Goal: Task Accomplishment & Management: Manage account settings

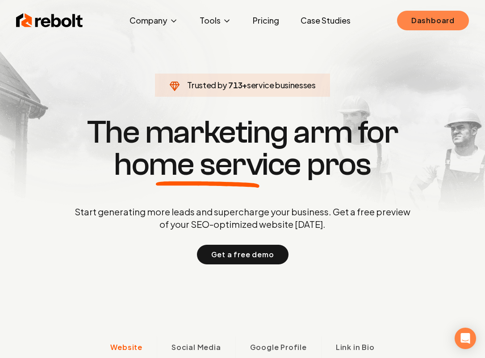
click at [445, 26] on link "Dashboard" at bounding box center [433, 21] width 72 height 20
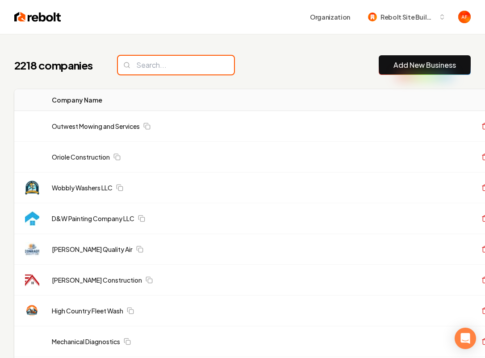
click at [187, 71] on input "search" at bounding box center [176, 65] width 116 height 19
drag, startPoint x: 279, startPoint y: 69, endPoint x: 270, endPoint y: 72, distance: 9.9
click at [278, 70] on div "2218 companies Add New Business" at bounding box center [242, 65] width 456 height 20
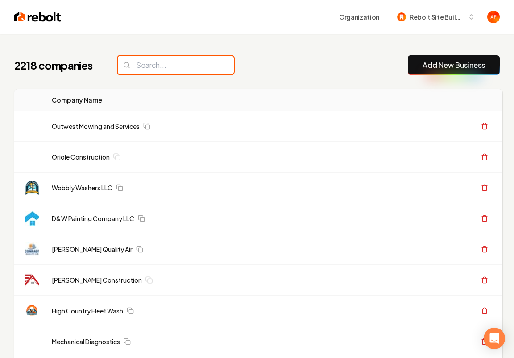
click at [155, 66] on input "search" at bounding box center [176, 65] width 116 height 19
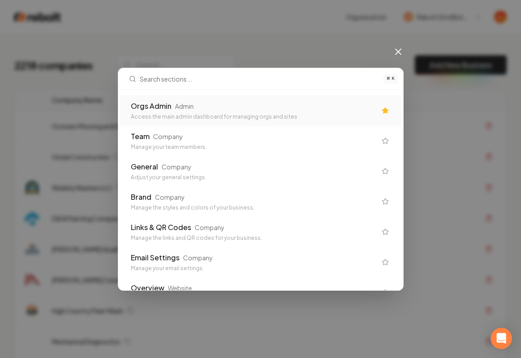
click at [286, 115] on div "Access the main admin dashboard for managing orgs and sites" at bounding box center [253, 116] width 245 height 7
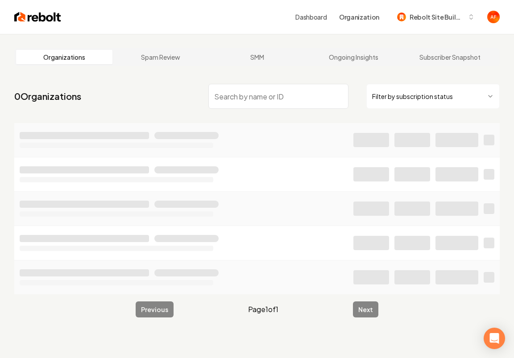
click at [245, 95] on input "search" at bounding box center [278, 96] width 140 height 25
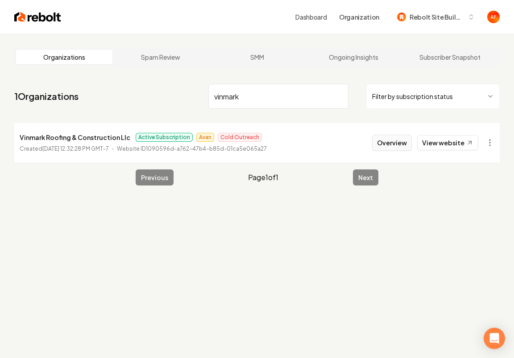
type input "vinmark"
click at [395, 137] on button "Overview" at bounding box center [392, 143] width 40 height 16
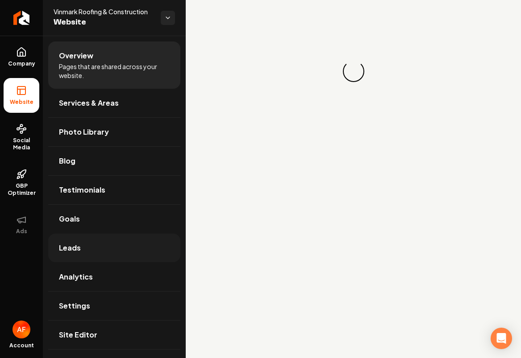
click at [75, 244] on span "Leads" at bounding box center [70, 248] width 22 height 11
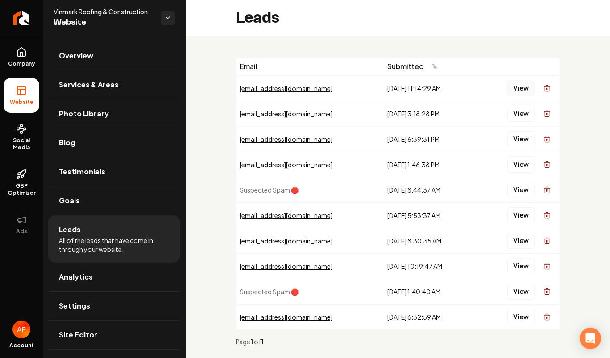
click at [484, 85] on button "View" at bounding box center [520, 88] width 27 height 16
click at [484, 84] on button "View" at bounding box center [520, 88] width 27 height 16
click at [484, 113] on button "View" at bounding box center [520, 114] width 27 height 16
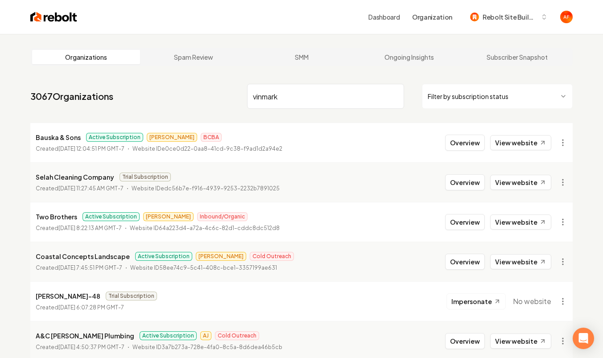
click at [484, 98] on html "Dashboard Organization Rebolt Site Builder Organizations Spam Review SMM Ongoin…" at bounding box center [301, 179] width 603 height 358
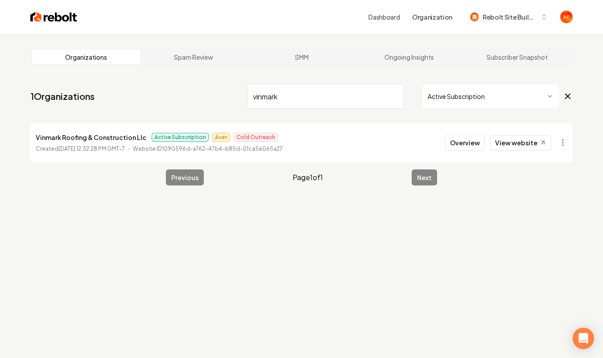
drag, startPoint x: 360, startPoint y: 96, endPoint x: 386, endPoint y: 96, distance: 26.3
click at [361, 96] on input "vinmark" at bounding box center [325, 96] width 157 height 25
click at [393, 95] on input "vinmark" at bounding box center [325, 96] width 157 height 25
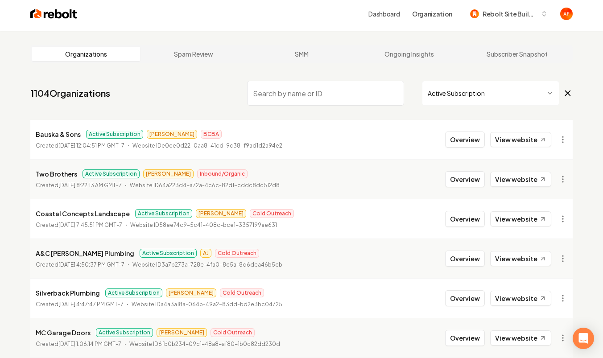
scroll to position [4, 0]
click at [484, 178] on link "View website" at bounding box center [520, 178] width 61 height 15
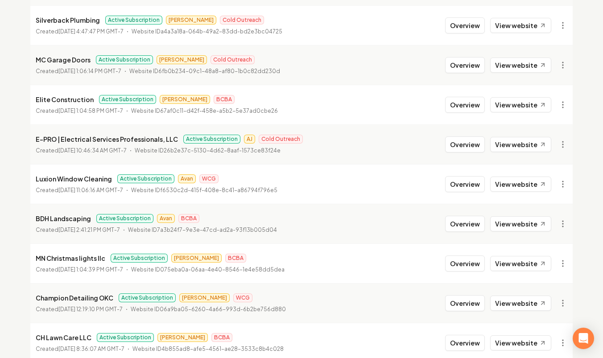
scroll to position [278, 0]
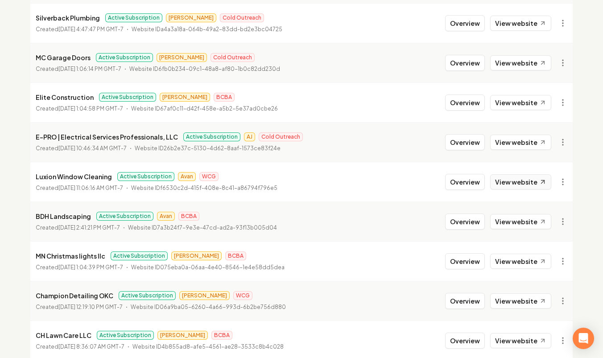
click at [484, 183] on link "View website" at bounding box center [520, 181] width 61 height 15
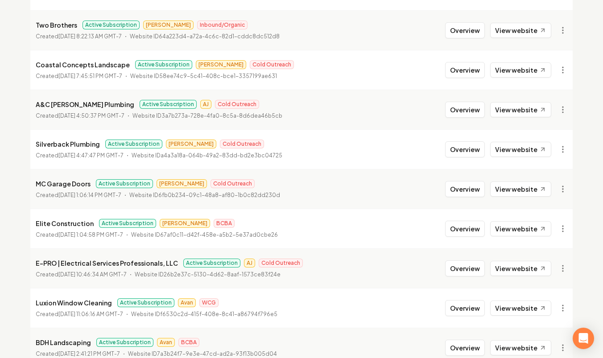
scroll to position [305, 0]
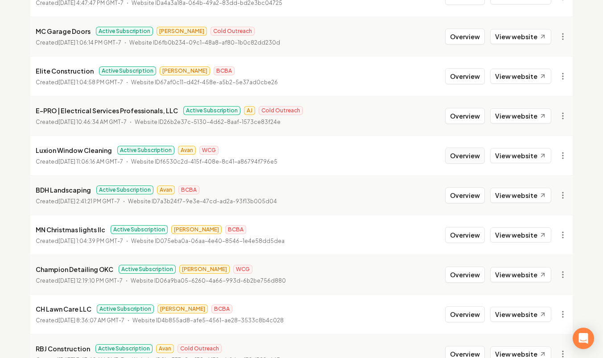
click at [475, 160] on button "Overview" at bounding box center [465, 156] width 40 height 16
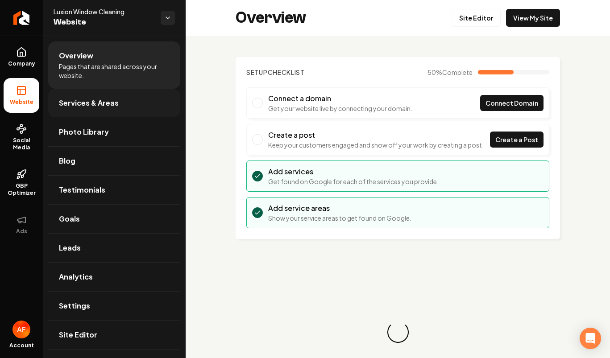
click at [94, 107] on span "Services & Areas" at bounding box center [89, 103] width 60 height 11
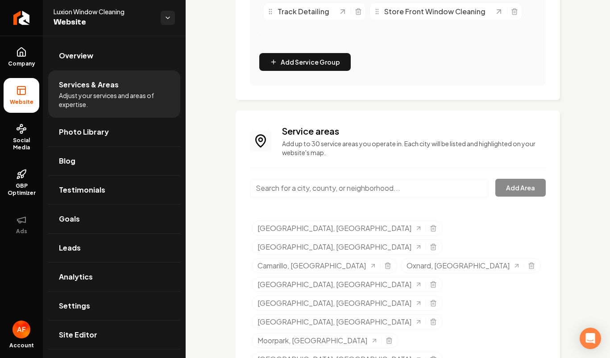
scroll to position [517, 0]
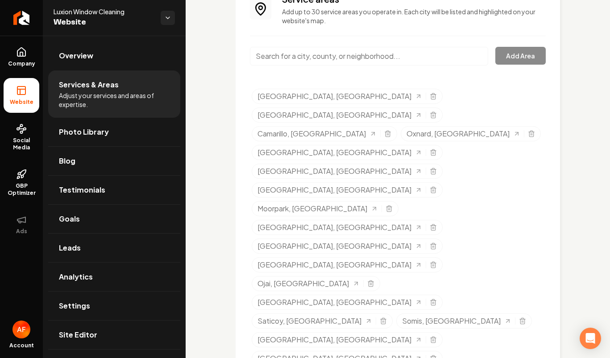
click at [365, 56] on input "Main content area" at bounding box center [369, 56] width 238 height 19
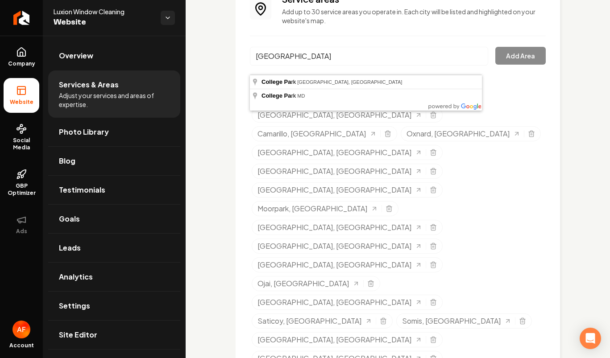
type input "college park"
drag, startPoint x: 267, startPoint y: 64, endPoint x: 211, endPoint y: 62, distance: 56.7
click at [211, 62] on div "Services Provided Select from the recommended services or add your own and choo…" at bounding box center [398, 75] width 424 height 1112
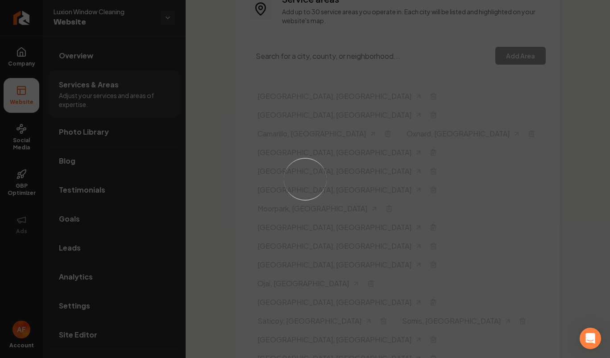
scroll to position [498, 0]
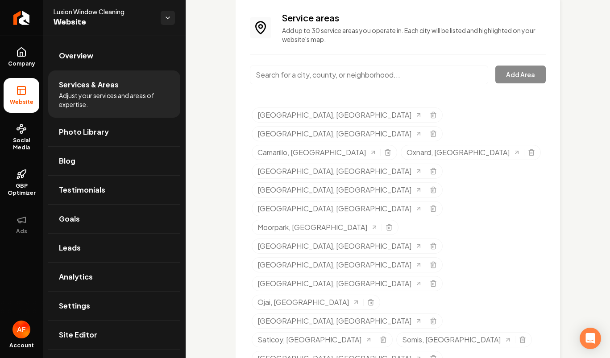
click at [340, 84] on input "Main content area" at bounding box center [369, 75] width 238 height 19
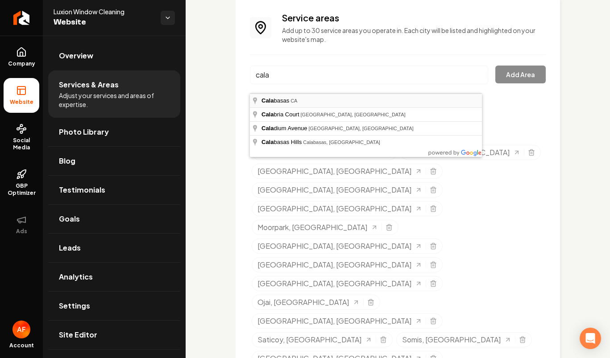
type input "Calabasas, CA"
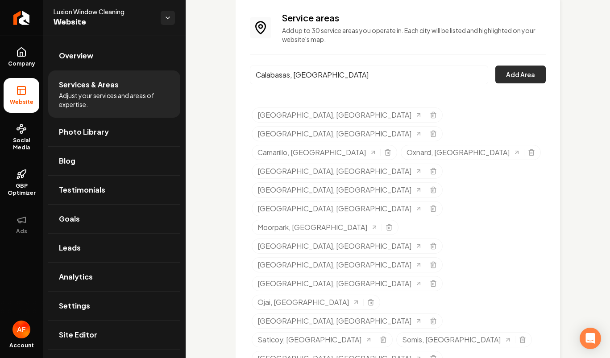
click at [484, 80] on button "Add Area" at bounding box center [520, 75] width 50 height 18
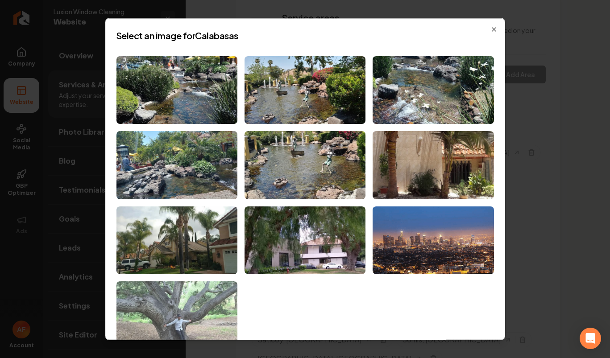
click at [187, 291] on img at bounding box center [176, 316] width 121 height 68
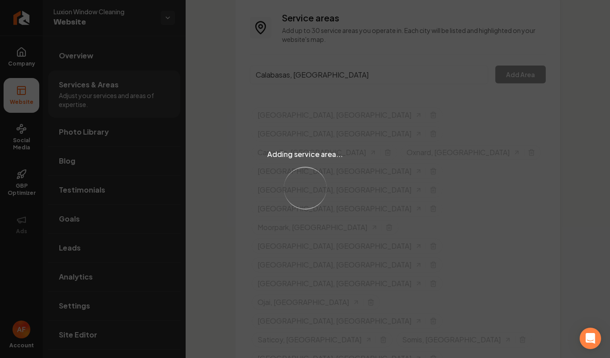
click at [380, 88] on div "Adding service area... Loading..." at bounding box center [305, 179] width 610 height 358
click at [394, 92] on div "Adding service area... Loading..." at bounding box center [305, 179] width 610 height 358
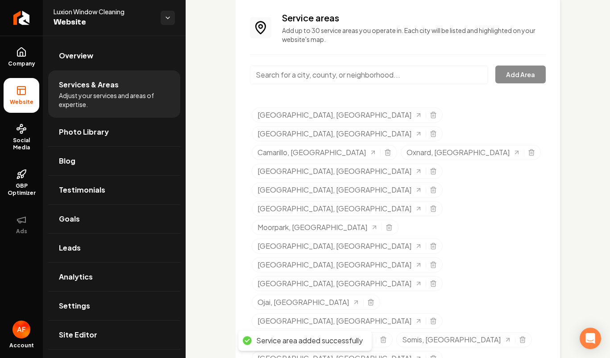
click at [352, 84] on input "Main content area" at bounding box center [369, 75] width 238 height 19
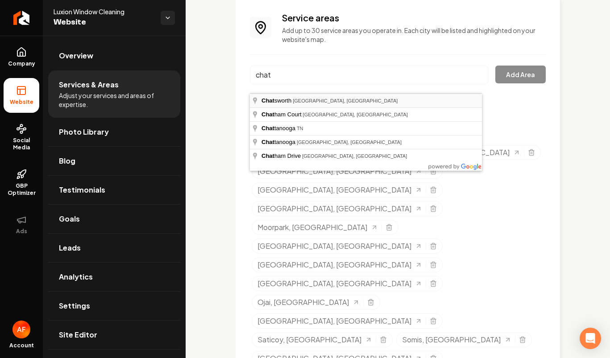
type input "Chatsworth, Los Angeles, CA"
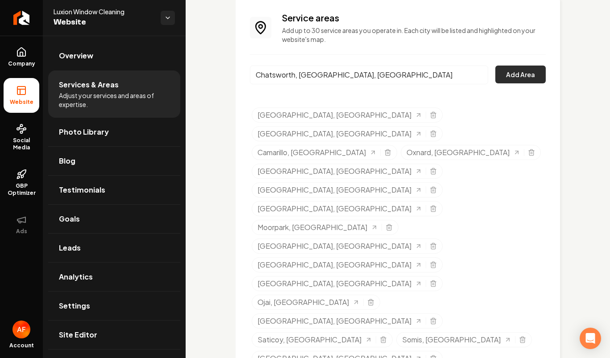
click at [484, 83] on button "Add Area" at bounding box center [520, 75] width 50 height 18
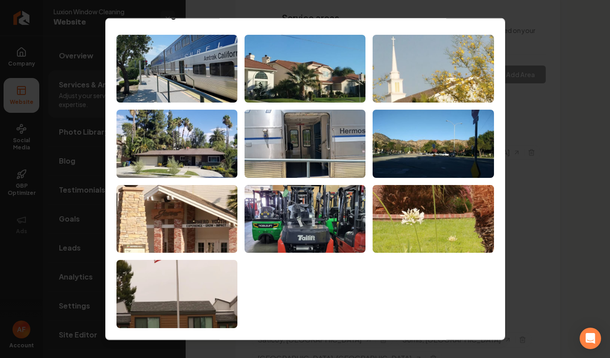
scroll to position [22, 0]
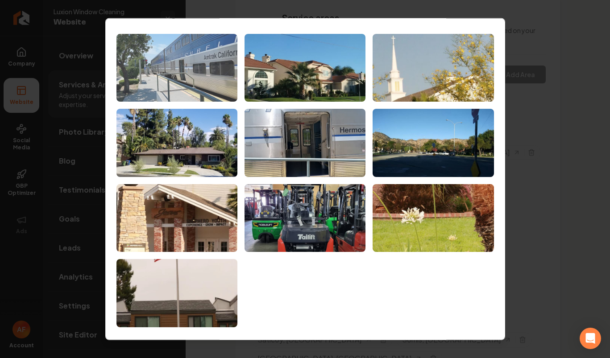
click at [174, 83] on img at bounding box center [176, 67] width 121 height 68
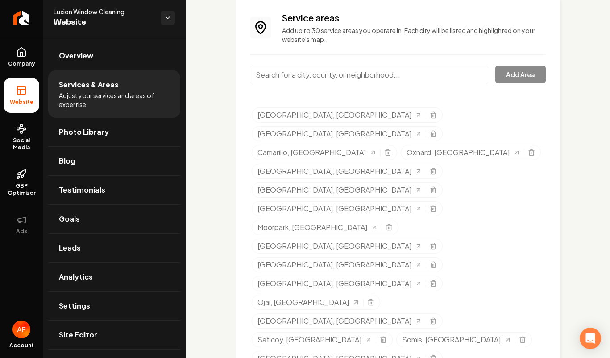
click at [370, 84] on input "Main content area" at bounding box center [369, 75] width 238 height 19
click at [367, 299] on icon "Selected tags" at bounding box center [370, 302] width 7 height 7
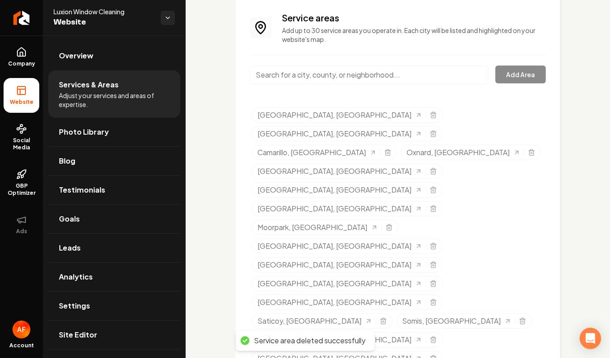
click at [348, 84] on input "Main content area" at bounding box center [369, 75] width 238 height 19
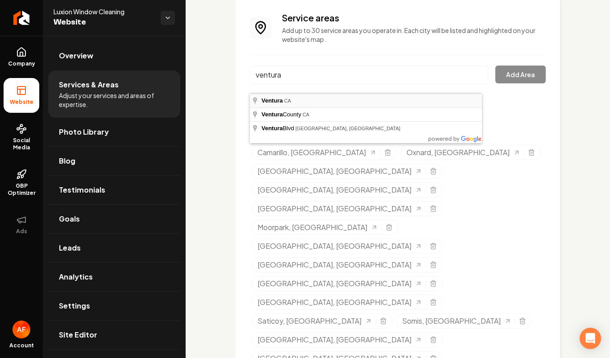
type input "Ventura, CA"
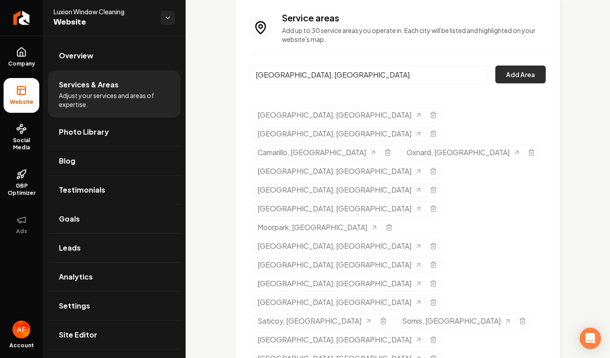
click at [484, 78] on button "Add Area" at bounding box center [520, 75] width 50 height 18
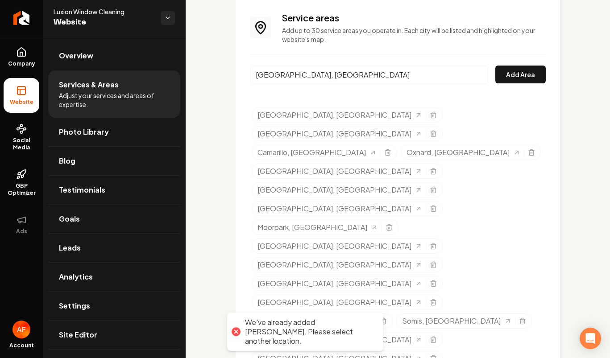
drag, startPoint x: 357, startPoint y: 79, endPoint x: 340, endPoint y: 83, distance: 17.3
click at [351, 81] on input "Ventura, CA" at bounding box center [369, 75] width 238 height 19
click at [473, 84] on input "Ventura, CA" at bounding box center [369, 75] width 238 height 19
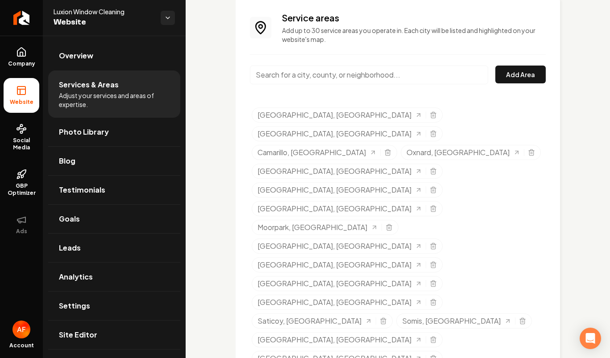
click at [16, 23] on icon "Return to dashboard" at bounding box center [21, 18] width 14 height 14
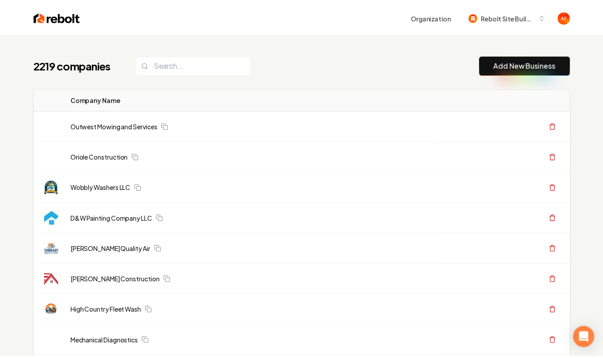
scroll to position [778, 0]
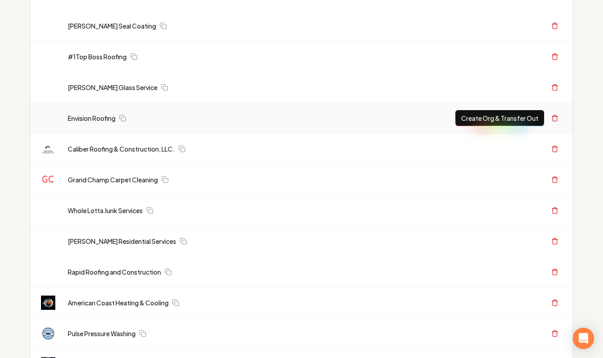
click at [272, 116] on div "Envision Roofing" at bounding box center [249, 118] width 362 height 9
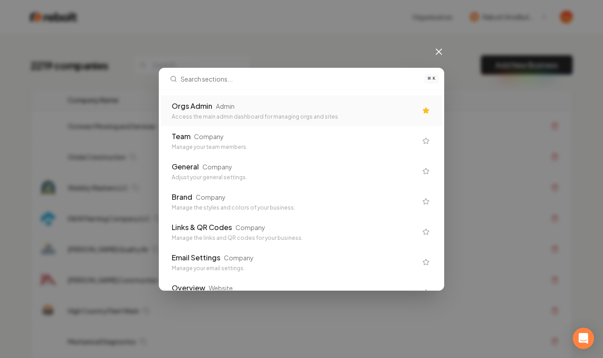
scroll to position [0, 0]
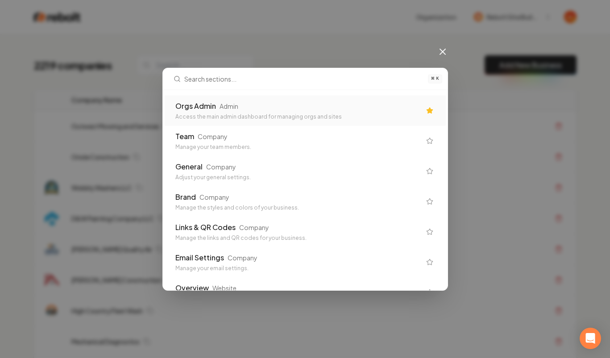
click at [337, 112] on div "Orgs Admin Admin Access the main admin dashboard for managing orgs and sites" at bounding box center [297, 111] width 245 height 20
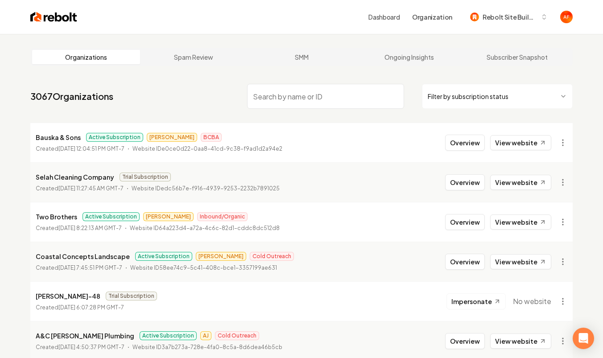
click at [475, 84] on html "Dashboard Organization Rebolt Site Builder Organizations Spam Review SMM Ongoin…" at bounding box center [301, 179] width 603 height 358
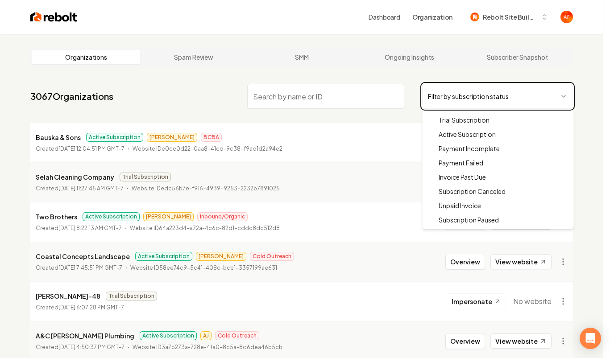
click at [475, 99] on html "Dashboard Organization Rebolt Site Builder Organizations Spam Review SMM Ongoin…" at bounding box center [305, 179] width 610 height 358
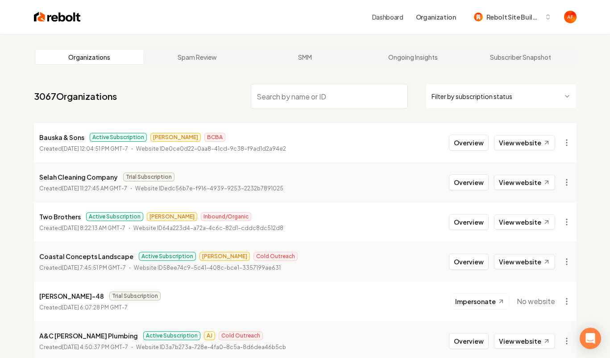
click at [470, 91] on html "Dashboard Organization Rebolt Site Builder Organizations Spam Review SMM Ongoin…" at bounding box center [305, 179] width 610 height 358
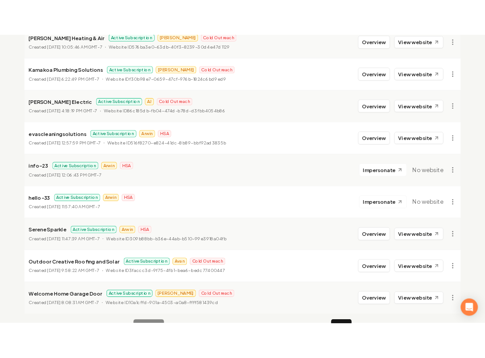
scroll to position [993, 0]
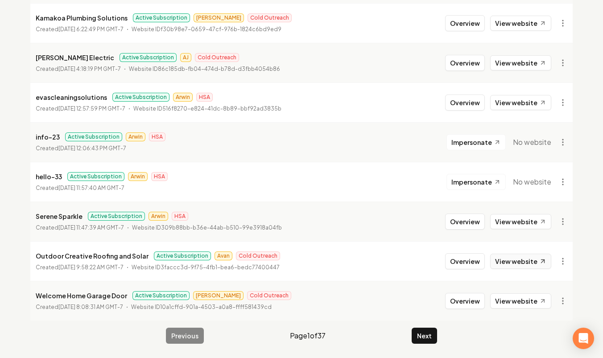
click at [484, 261] on link "View website" at bounding box center [520, 261] width 61 height 15
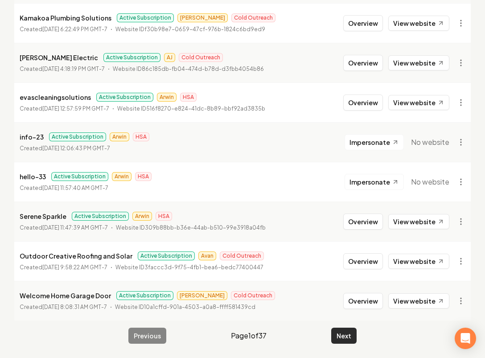
click at [341, 330] on button "Next" at bounding box center [344, 336] width 25 height 16
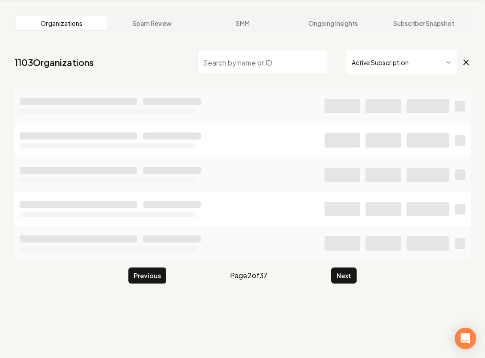
scroll to position [993, 0]
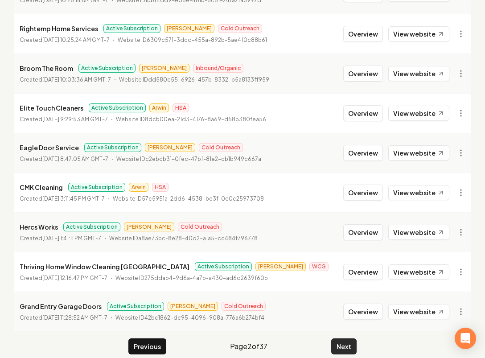
click at [339, 342] on button "Next" at bounding box center [344, 347] width 25 height 16
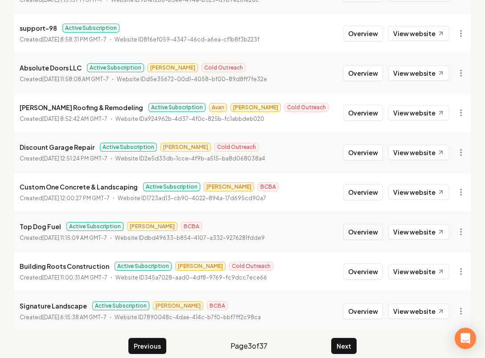
scroll to position [1004, 0]
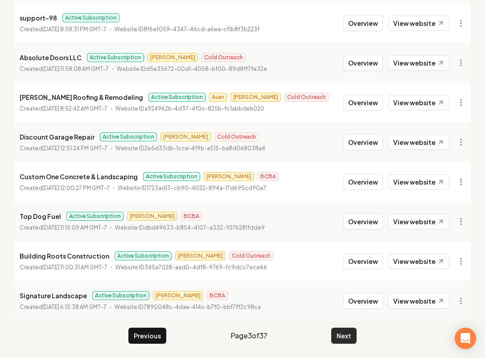
click at [346, 334] on button "Next" at bounding box center [344, 336] width 25 height 16
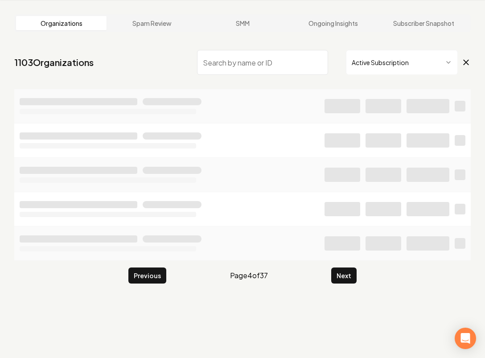
scroll to position [993, 0]
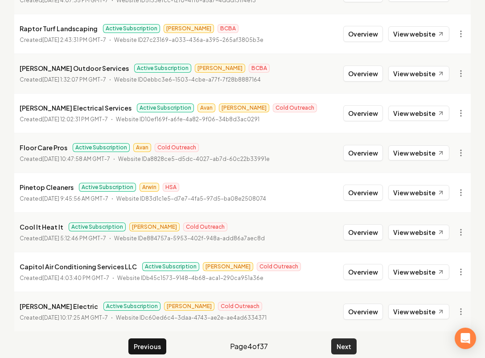
click at [340, 339] on button "Next" at bounding box center [344, 347] width 25 height 16
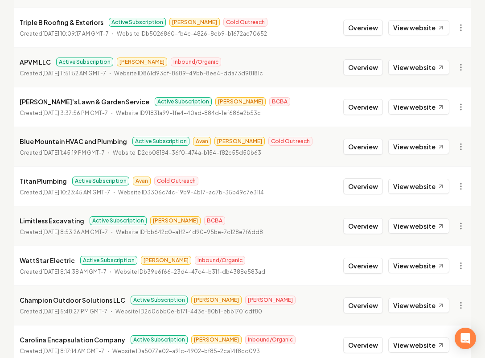
scroll to position [993, 0]
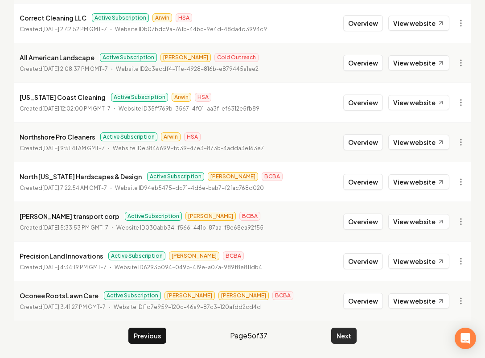
click at [347, 334] on button "Next" at bounding box center [344, 336] width 25 height 16
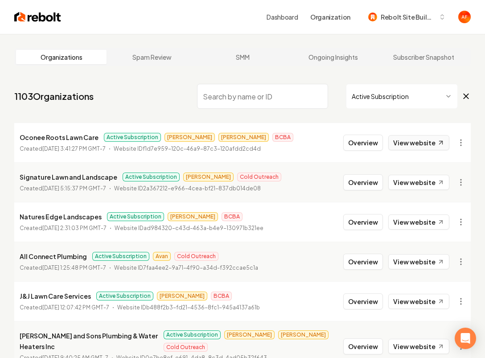
click at [411, 143] on link "View website" at bounding box center [419, 142] width 61 height 15
click at [227, 93] on input "search" at bounding box center [262, 96] width 131 height 25
paste input "Center Line Door"
type input "Center Line Door"
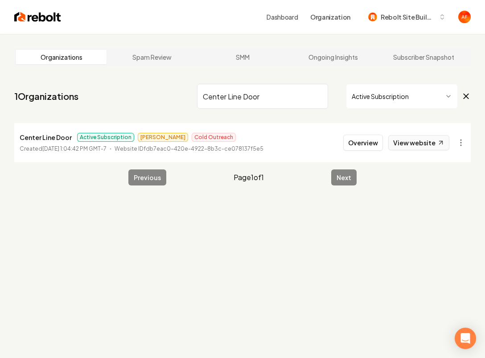
click at [401, 141] on link "View website" at bounding box center [419, 142] width 61 height 15
click at [319, 96] on input "Center Line Door" at bounding box center [262, 96] width 131 height 25
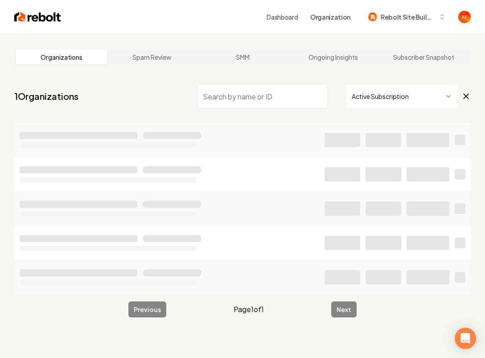
click at [469, 94] on icon at bounding box center [466, 96] width 9 height 11
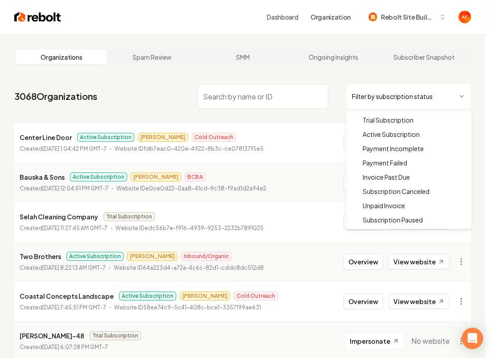
click at [386, 99] on html "Dashboard Organization Rebolt Site Builder Organizations Spam Review SMM Ongoin…" at bounding box center [246, 179] width 492 height 358
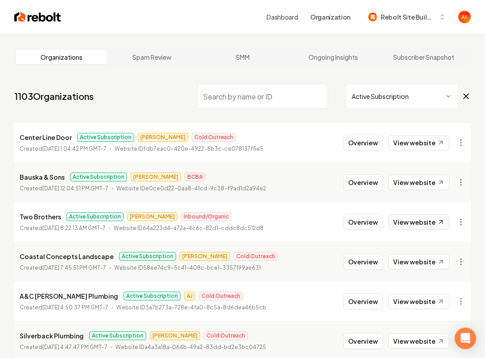
click at [414, 221] on link "View website" at bounding box center [419, 222] width 61 height 15
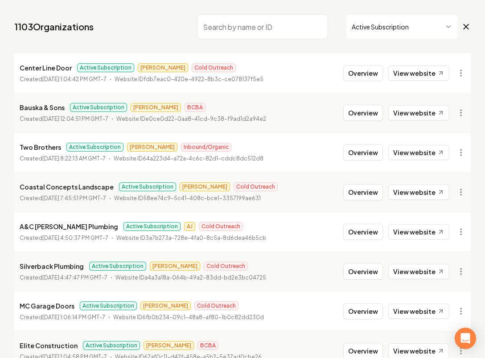
scroll to position [73, 0]
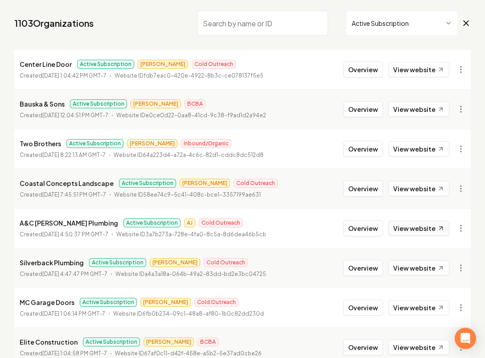
click at [418, 228] on link "View website" at bounding box center [419, 228] width 61 height 15
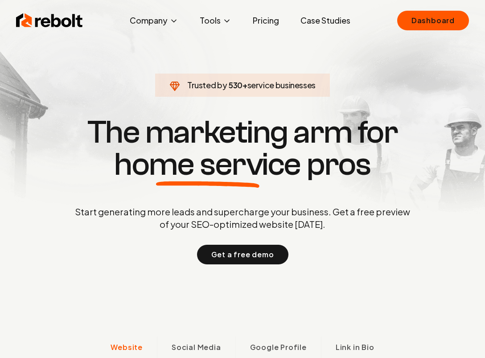
click at [429, 20] on link "Dashboard" at bounding box center [434, 21] width 72 height 20
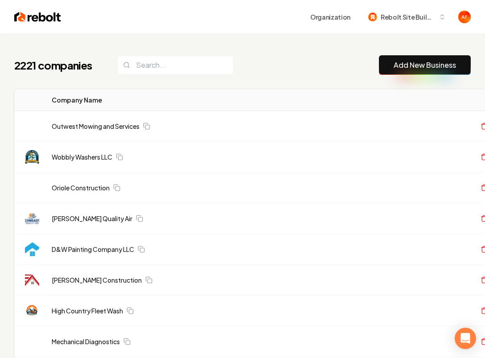
click at [31, 14] on img at bounding box center [37, 17] width 47 height 12
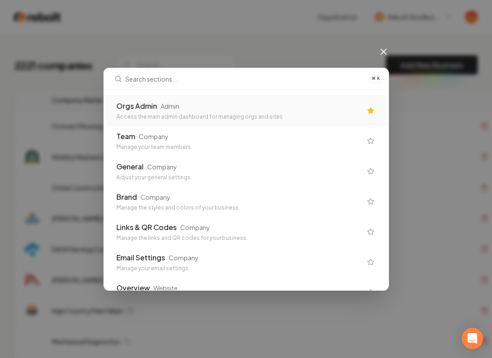
click at [252, 114] on div "Access the main admin dashboard for managing orgs and sites" at bounding box center [238, 116] width 245 height 7
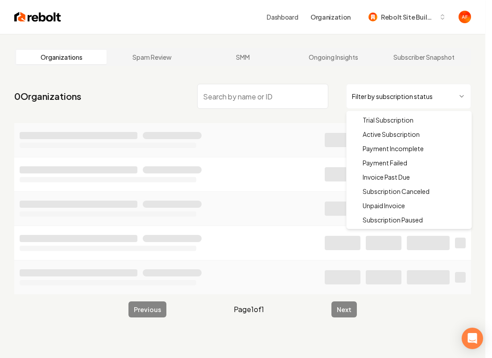
click at [411, 92] on html "Dashboard Organization Rebolt Site Builder Organizations Spam Review SMM Ongoin…" at bounding box center [246, 179] width 492 height 358
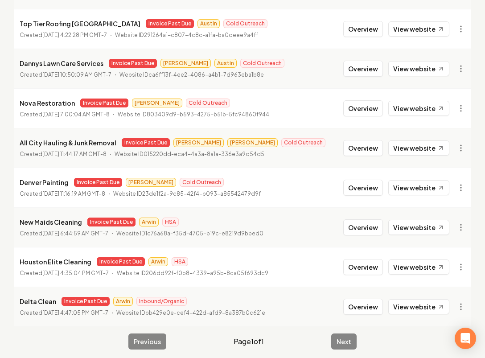
scroll to position [993, 0]
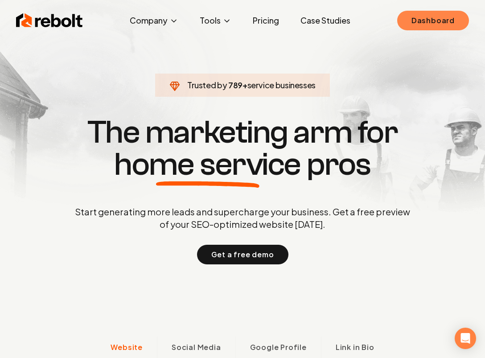
click at [454, 19] on link "Dashboard" at bounding box center [434, 21] width 72 height 20
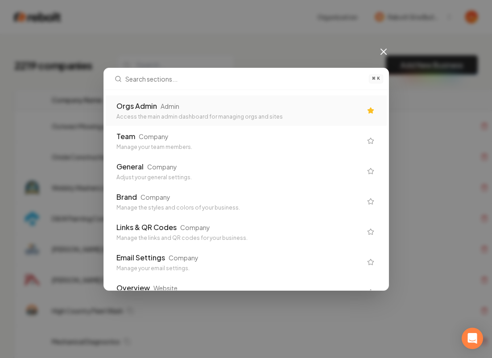
click at [157, 111] on div "Orgs Admin Admin" at bounding box center [238, 106] width 245 height 11
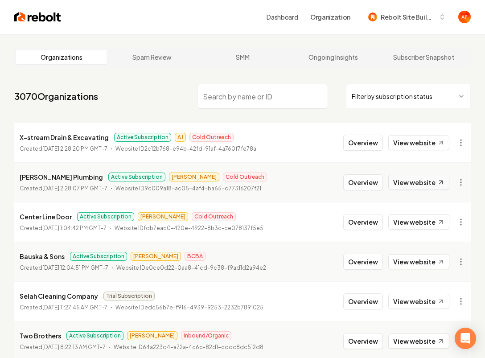
click at [401, 183] on link "View website" at bounding box center [419, 182] width 61 height 15
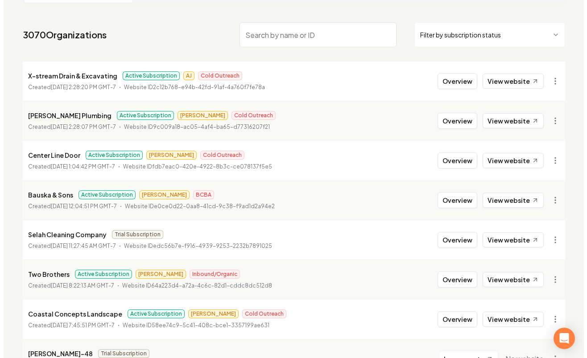
scroll to position [70, 0]
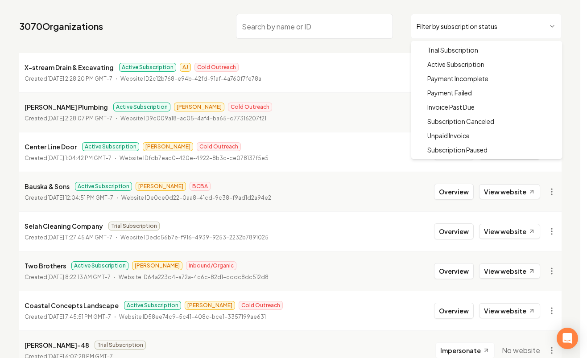
click at [485, 20] on html "Dashboard Organization Rebolt Site Builder Organizations Spam Review SMM Ongoin…" at bounding box center [293, 109] width 587 height 358
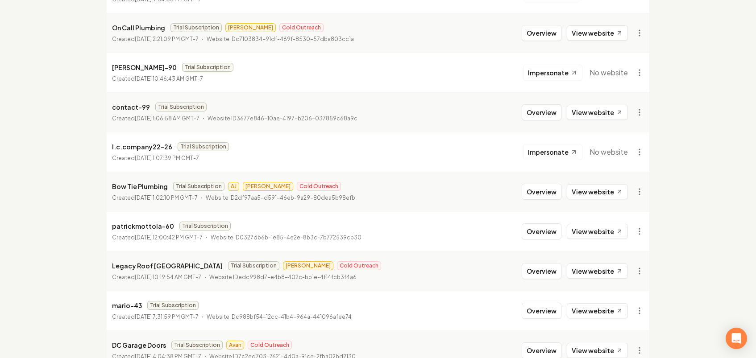
scroll to position [828, 0]
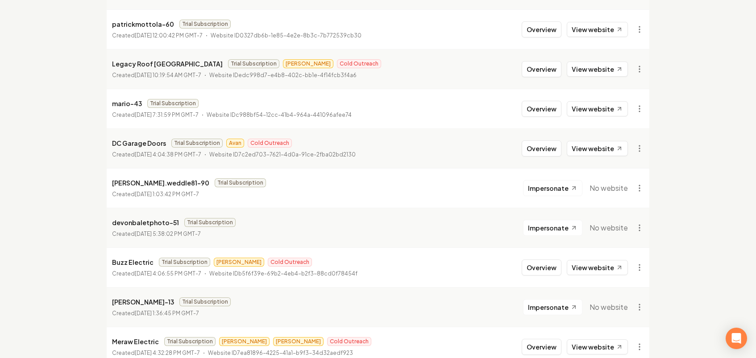
click at [146, 143] on p "DC Garage Doors" at bounding box center [139, 143] width 54 height 11
click at [485, 148] on link "View website" at bounding box center [597, 148] width 61 height 15
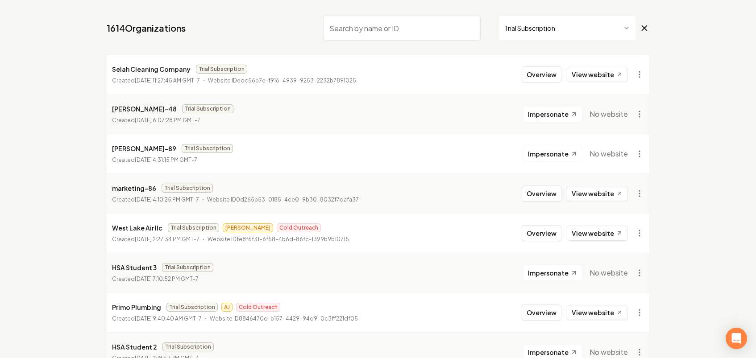
scroll to position [0, 0]
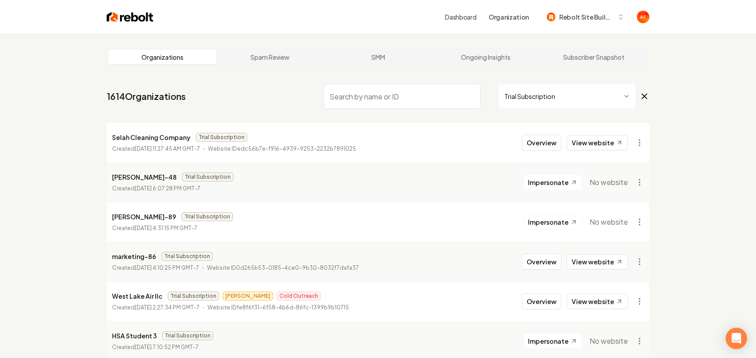
click at [357, 99] on input "search" at bounding box center [401, 96] width 157 height 25
click at [117, 19] on img at bounding box center [130, 17] width 47 height 12
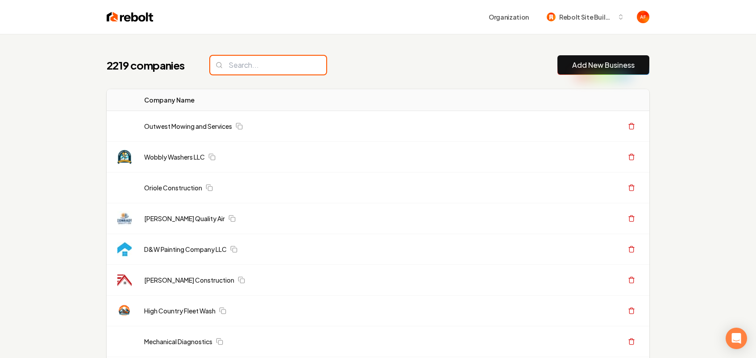
click at [238, 64] on input "search" at bounding box center [268, 65] width 116 height 19
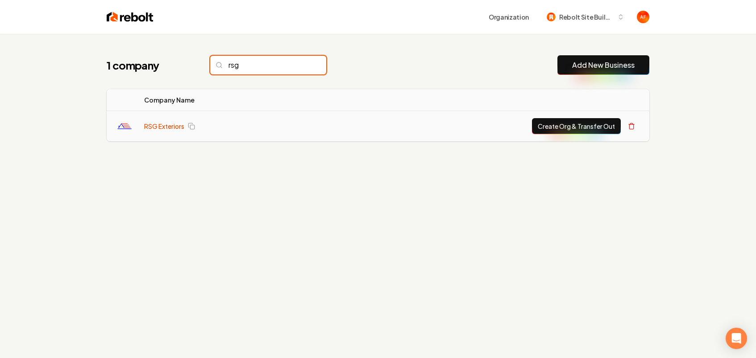
type input "rsg"
click at [153, 122] on link "RSG Exteriors" at bounding box center [164, 126] width 40 height 9
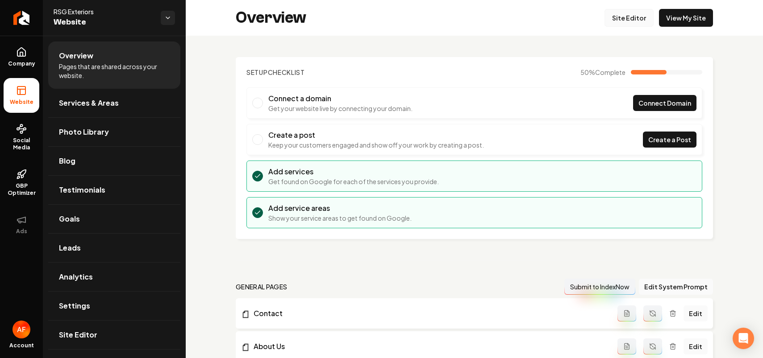
click at [485, 12] on link "Site Editor" at bounding box center [628, 18] width 49 height 18
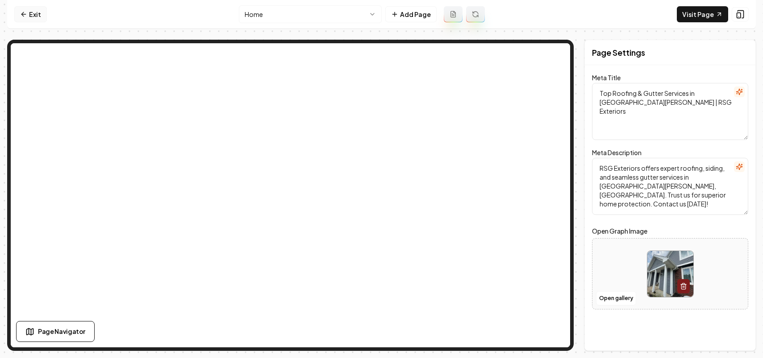
click at [35, 12] on link "Exit" at bounding box center [30, 14] width 33 height 16
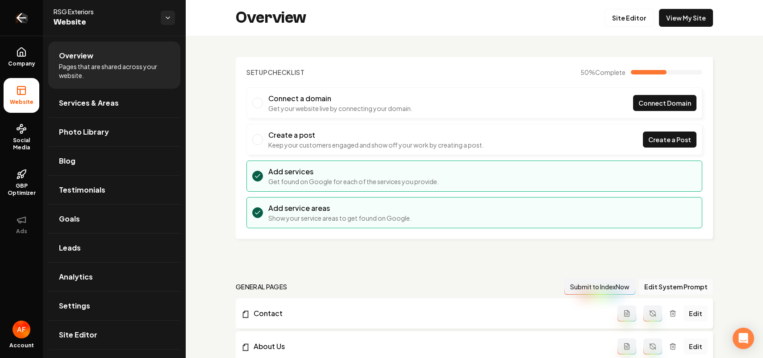
click at [24, 19] on icon "Return to dashboard" at bounding box center [21, 18] width 14 height 14
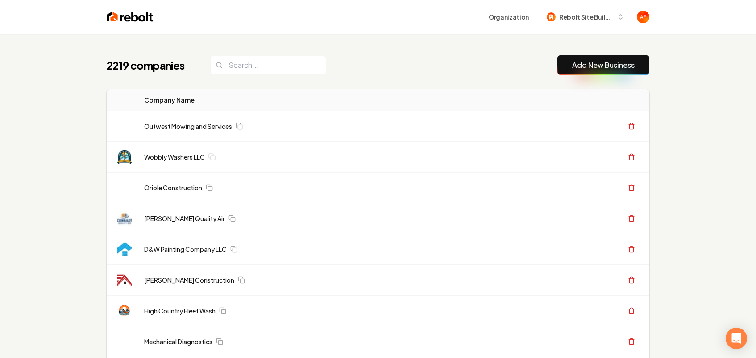
click at [379, 70] on div "2219 companies Add New Business" at bounding box center [378, 65] width 543 height 20
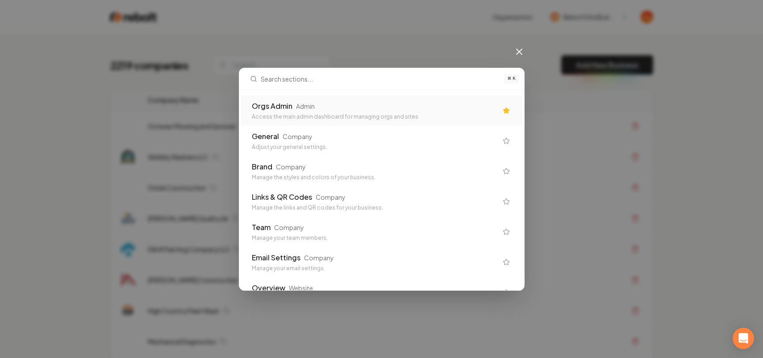
click at [370, 101] on div "Orgs Admin Admin" at bounding box center [374, 106] width 245 height 11
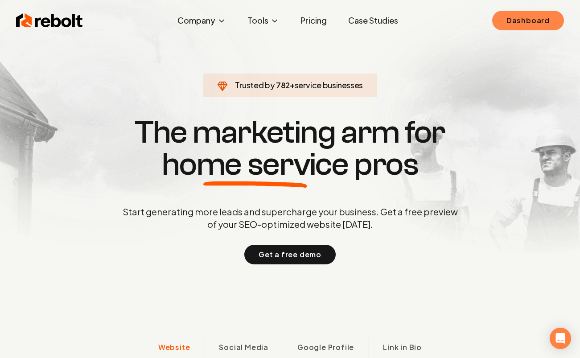
click at [542, 22] on link "Dashboard" at bounding box center [529, 21] width 72 height 20
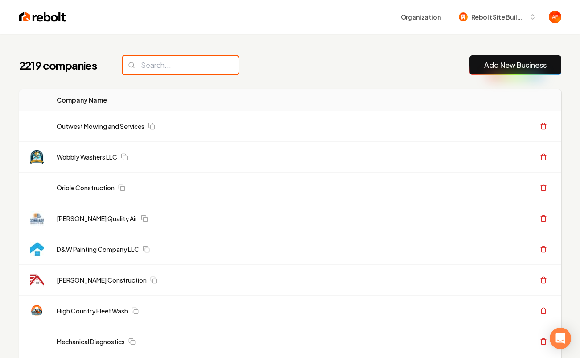
click at [175, 62] on input "search" at bounding box center [181, 65] width 116 height 19
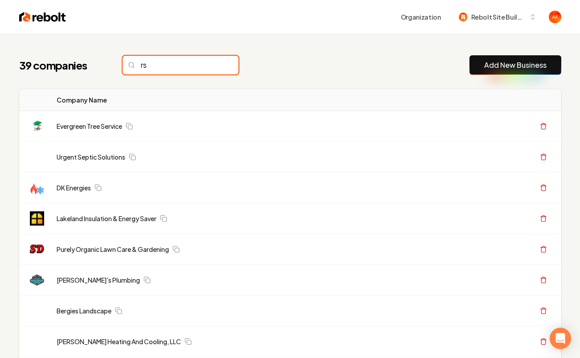
type input "rsg"
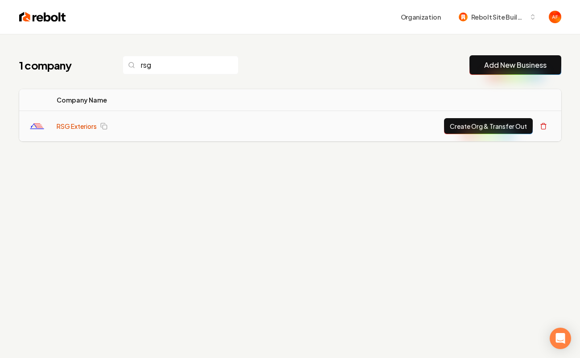
click at [79, 124] on link "RSG Exteriors" at bounding box center [77, 126] width 40 height 9
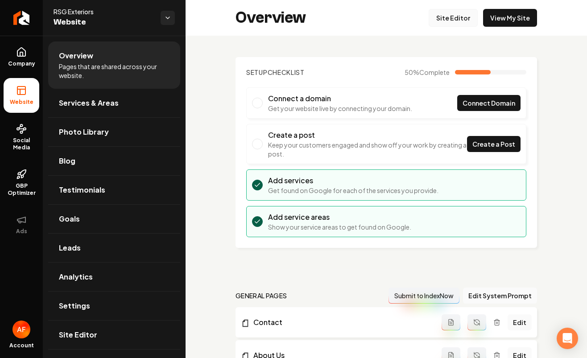
click at [446, 22] on link "Site Editor" at bounding box center [453, 18] width 49 height 18
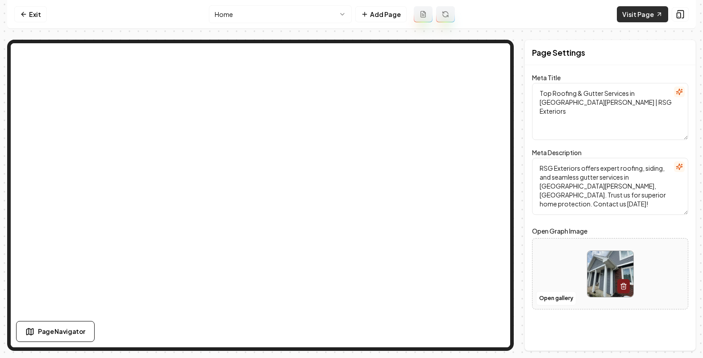
click at [580, 12] on link "Visit Page" at bounding box center [642, 14] width 51 height 16
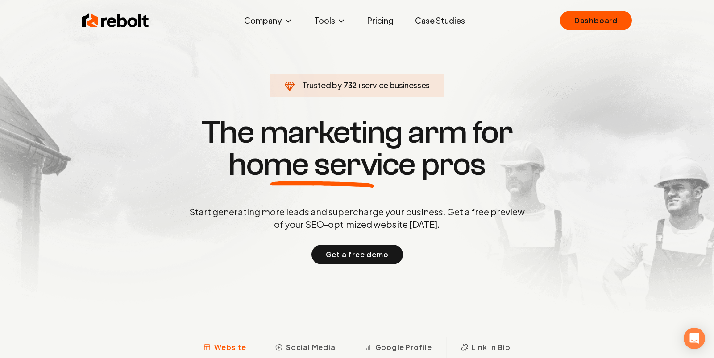
click at [608, 31] on div "Rebolt Company About Blog Jobs Tools Google Review QR Code Generator Google Bus…" at bounding box center [356, 20] width 571 height 27
click at [609, 23] on link "Dashboard" at bounding box center [596, 21] width 72 height 20
drag, startPoint x: 405, startPoint y: 24, endPoint x: 381, endPoint y: 20, distance: 24.5
click at [405, 24] on ul "Company About Blog Jobs Tools Google Review QR Code Generator Google Business P…" at bounding box center [354, 21] width 235 height 18
click at [381, 20] on link "Pricing" at bounding box center [380, 21] width 41 height 18
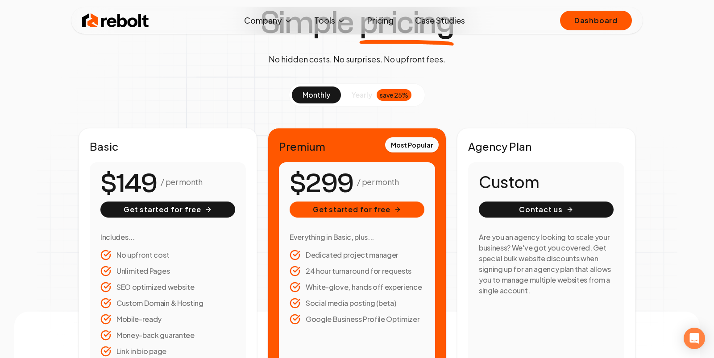
scroll to position [47, 0]
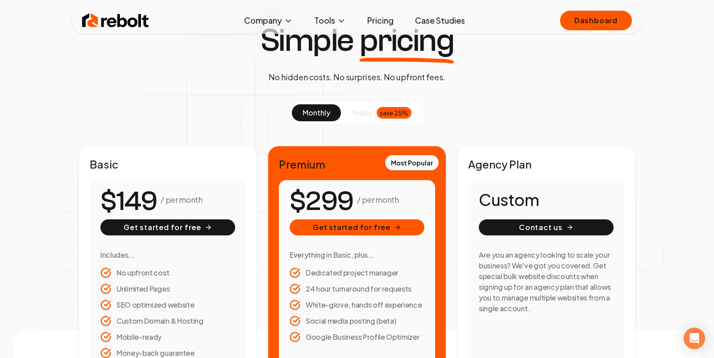
click at [382, 111] on div "save 25%" at bounding box center [394, 113] width 35 height 12
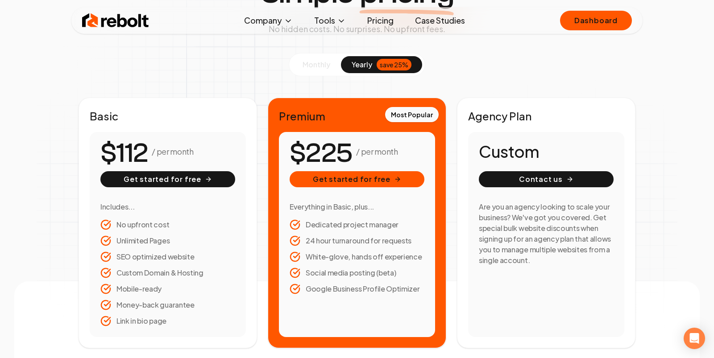
scroll to position [95, 0]
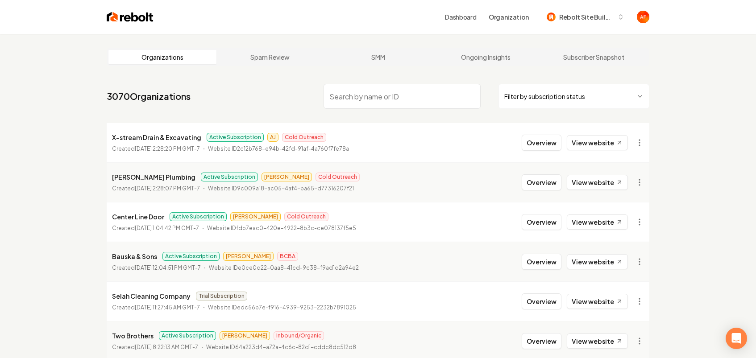
drag, startPoint x: 199, startPoint y: 95, endPoint x: 78, endPoint y: 87, distance: 122.1
drag, startPoint x: 103, startPoint y: 98, endPoint x: 232, endPoint y: 96, distance: 129.4
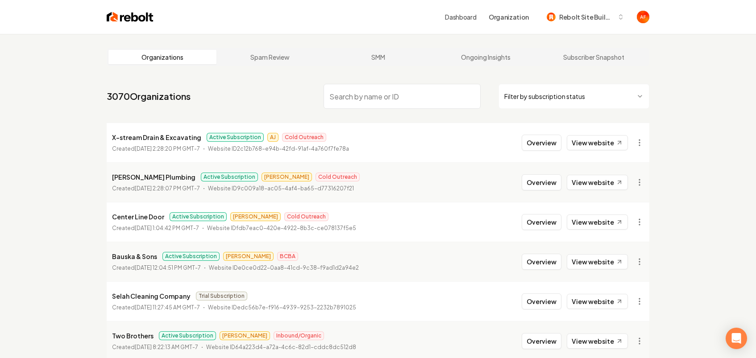
click at [227, 98] on nav "3070 Organizations Filter by subscription status" at bounding box center [378, 99] width 543 height 39
drag, startPoint x: 226, startPoint y: 99, endPoint x: 99, endPoint y: 90, distance: 127.5
drag, startPoint x: 133, startPoint y: 95, endPoint x: 243, endPoint y: 94, distance: 109.3
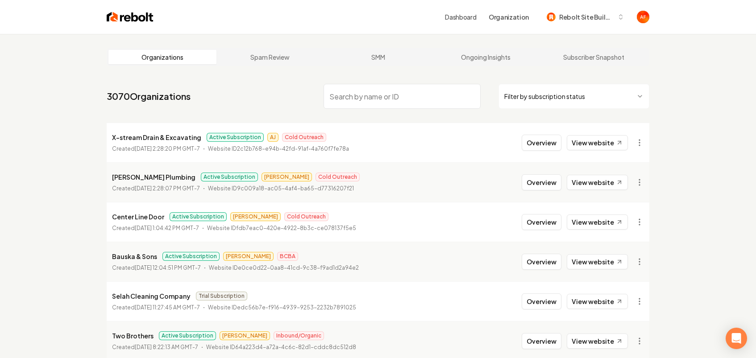
click at [229, 94] on nav "3070 Organizations Filter by subscription status" at bounding box center [378, 99] width 543 height 39
drag, startPoint x: 229, startPoint y: 95, endPoint x: 87, endPoint y: 81, distance: 142.6
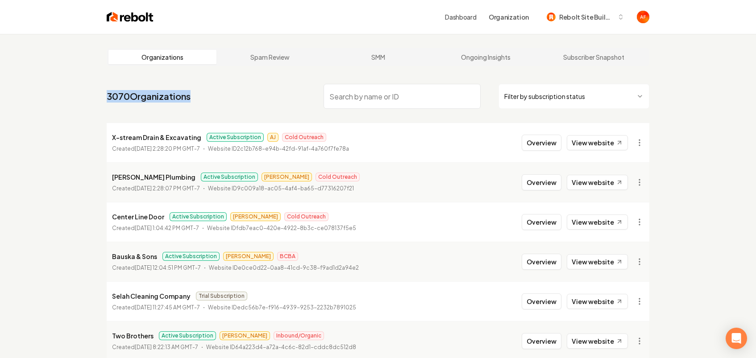
drag, startPoint x: 98, startPoint y: 95, endPoint x: 225, endPoint y: 101, distance: 127.3
click at [225, 101] on nav "3070 Organizations Filter by subscription status" at bounding box center [378, 99] width 543 height 39
drag, startPoint x: 225, startPoint y: 101, endPoint x: 69, endPoint y: 78, distance: 158.3
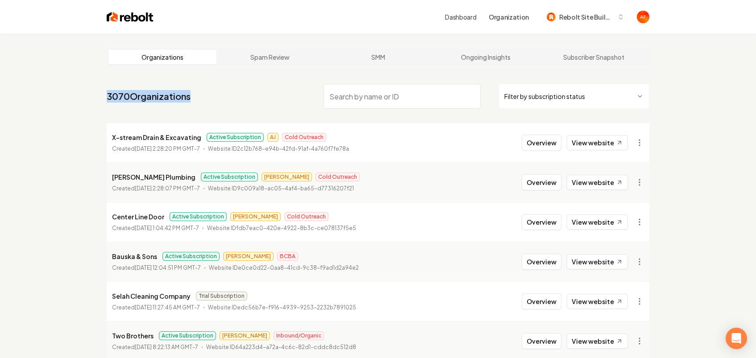
drag, startPoint x: 93, startPoint y: 95, endPoint x: 234, endPoint y: 95, distance: 141.0
click at [224, 98] on nav "3070 Organizations Filter by subscription status" at bounding box center [378, 99] width 543 height 39
drag, startPoint x: 224, startPoint y: 98, endPoint x: 105, endPoint y: 85, distance: 118.9
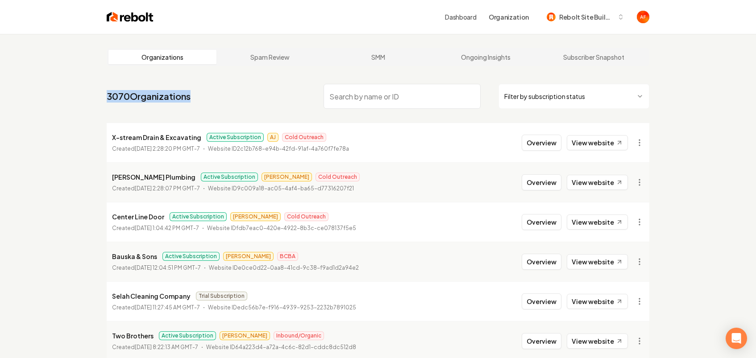
drag, startPoint x: 97, startPoint y: 96, endPoint x: 258, endPoint y: 104, distance: 161.7
click at [212, 103] on nav "3070 Organizations Filter by subscription status" at bounding box center [378, 99] width 543 height 39
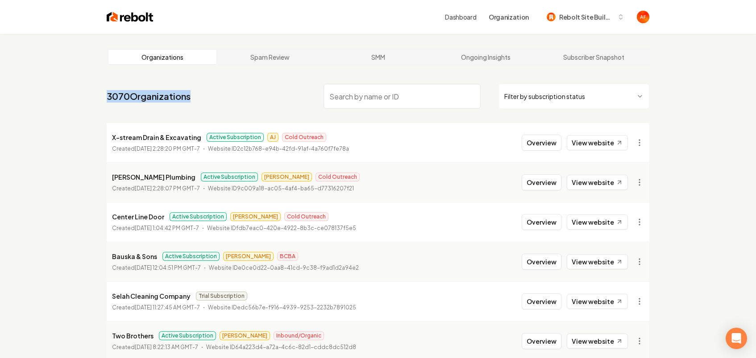
drag, startPoint x: 188, startPoint y: 100, endPoint x: 77, endPoint y: 89, distance: 111.7
click at [244, 100] on nav "3070 Organizations Filter by subscription status" at bounding box center [378, 99] width 543 height 39
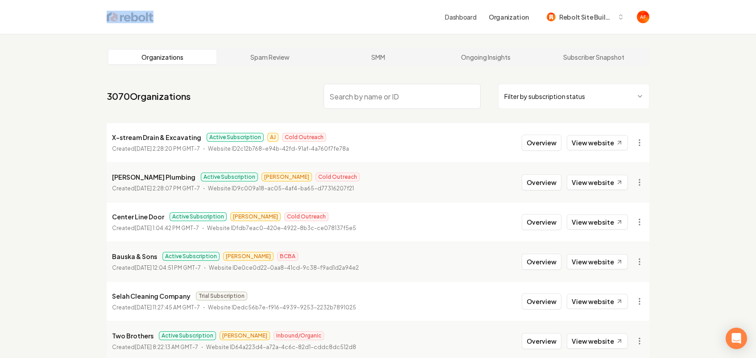
drag, startPoint x: 101, startPoint y: 20, endPoint x: 220, endPoint y: 21, distance: 118.2
click at [223, 21] on div "Dashboard Organization Rebolt Site Builder" at bounding box center [377, 17] width 571 height 34
drag, startPoint x: 187, startPoint y: 23, endPoint x: 181, endPoint y: 29, distance: 9.2
click at [187, 23] on div "Dashboard Organization Rebolt Site Builder" at bounding box center [401, 17] width 496 height 16
drag, startPoint x: 174, startPoint y: 20, endPoint x: 83, endPoint y: 14, distance: 91.6
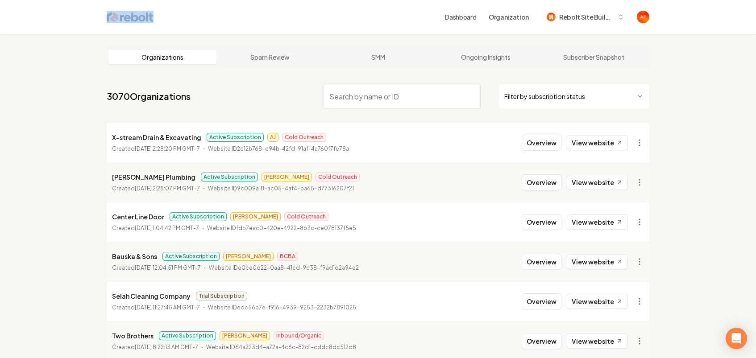
click at [81, 14] on header "Dashboard Organization Rebolt Site Builder" at bounding box center [378, 17] width 756 height 34
click at [91, 17] on header "Dashboard Organization Rebolt Site Builder" at bounding box center [378, 17] width 756 height 34
drag, startPoint x: 91, startPoint y: 17, endPoint x: 227, endPoint y: 13, distance: 136.6
click at [228, 13] on header "Dashboard Organization Rebolt Site Builder" at bounding box center [378, 17] width 756 height 34
click at [227, 13] on div "Dashboard Organization Rebolt Site Builder" at bounding box center [401, 17] width 496 height 16
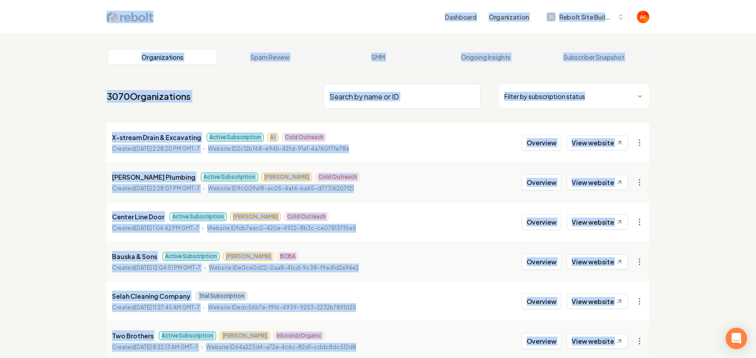
drag, startPoint x: 95, startPoint y: 18, endPoint x: 663, endPoint y: 202, distance: 596.6
click at [651, 339] on div "Dashboard Organization Rebolt Site Builder Organizations Spam Review SMM Ongoin…" at bounding box center [378, 179] width 756 height 358
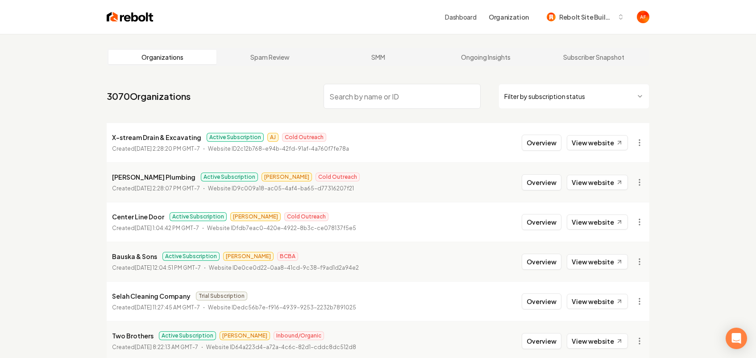
drag, startPoint x: 671, startPoint y: 177, endPoint x: 647, endPoint y: 153, distance: 33.1
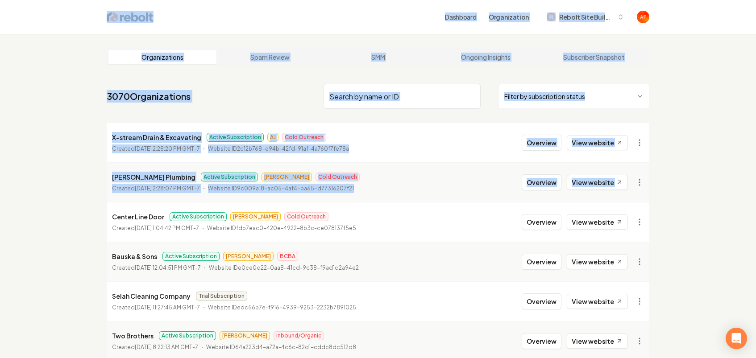
drag, startPoint x: 96, startPoint y: 15, endPoint x: 674, endPoint y: 187, distance: 603.2
click at [674, 191] on div "Dashboard Organization Rebolt Site Builder Organizations Spam Review SMM Ongoin…" at bounding box center [378, 179] width 756 height 358
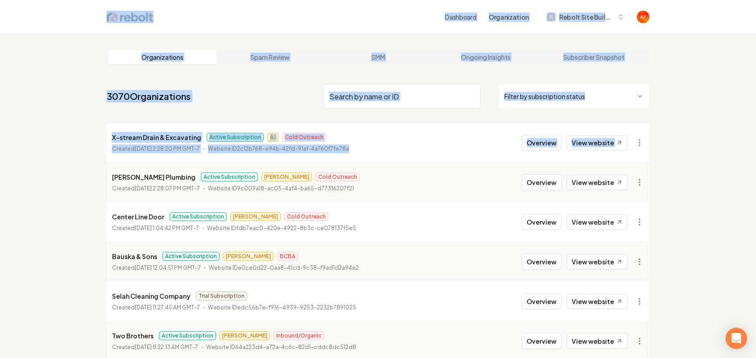
drag, startPoint x: 108, startPoint y: 20, endPoint x: 676, endPoint y: 137, distance: 579.6
click at [676, 137] on div "Dashboard Organization Rebolt Site Builder Organizations Spam Review SMM Ongoin…" at bounding box center [378, 179] width 756 height 358
drag, startPoint x: 675, startPoint y: 135, endPoint x: 85, endPoint y: 9, distance: 603.1
click at [85, 9] on div "Dashboard Organization Rebolt Site Builder Organizations Spam Review SMM Ongoin…" at bounding box center [378, 179] width 756 height 358
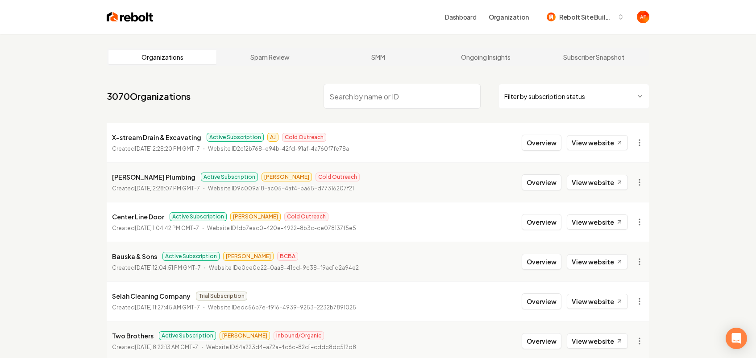
click at [90, 10] on header "Dashboard Organization Rebolt Site Builder" at bounding box center [378, 17] width 756 height 34
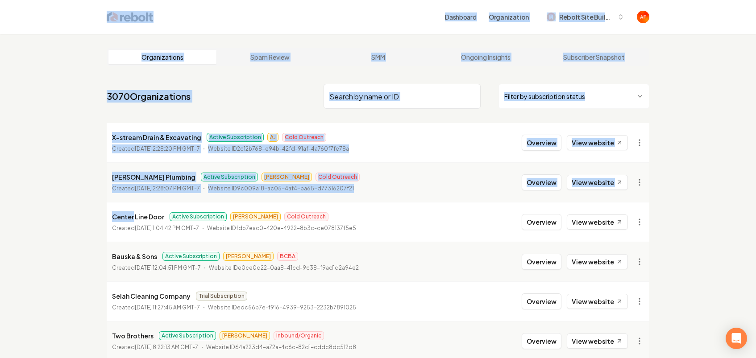
drag, startPoint x: 90, startPoint y: 10, endPoint x: 691, endPoint y: 166, distance: 621.0
click at [691, 167] on div "Dashboard Organization Rebolt Site Builder Organizations Spam Review SMM Ongoin…" at bounding box center [378, 179] width 756 height 358
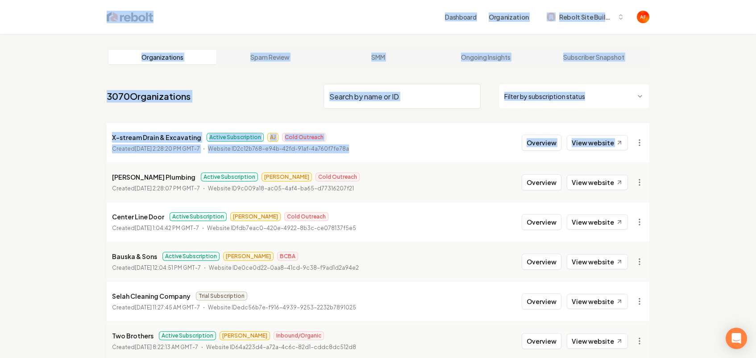
drag, startPoint x: 99, startPoint y: 13, endPoint x: 686, endPoint y: 148, distance: 602.4
click at [712, 150] on div "Dashboard Organization Rebolt Site Builder Organizations Spam Review SMM Ongoin…" at bounding box center [378, 179] width 756 height 358
drag, startPoint x: 681, startPoint y: 145, endPoint x: 104, endPoint y: 29, distance: 588.0
click at [104, 29] on div "Dashboard Organization Rebolt Site Builder Organizations Spam Review SMM Ongoin…" at bounding box center [378, 179] width 756 height 358
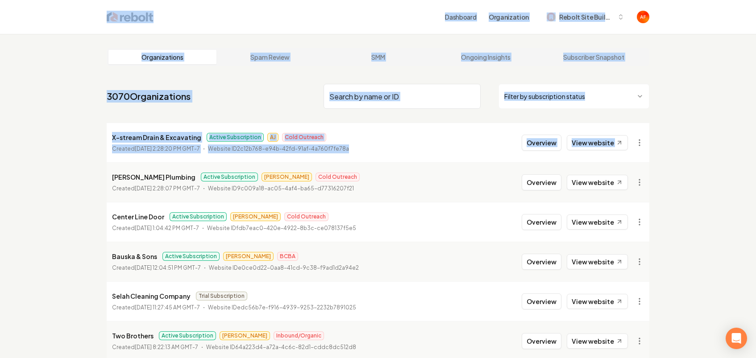
click at [91, 13] on header "Dashboard Organization Rebolt Site Builder" at bounding box center [378, 17] width 756 height 34
drag, startPoint x: 92, startPoint y: 14, endPoint x: 676, endPoint y: 143, distance: 597.8
click at [676, 143] on div "Dashboard Organization Rebolt Site Builder Organizations Spam Review SMM Ongoin…" at bounding box center [378, 179] width 756 height 358
drag, startPoint x: 676, startPoint y: 142, endPoint x: 50, endPoint y: 32, distance: 635.3
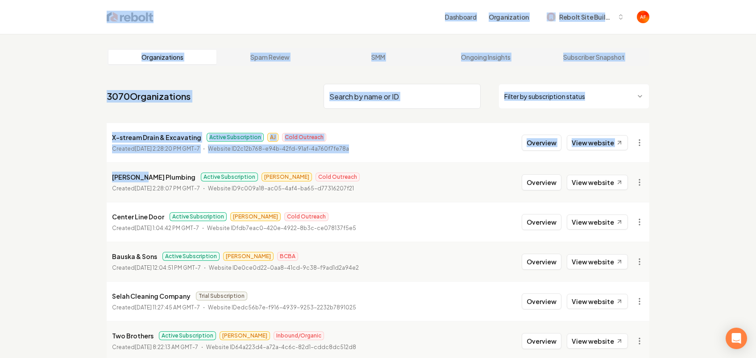
click at [50, 32] on div "Dashboard Organization Rebolt Site Builder Organizations Spam Review SMM Ongoin…" at bounding box center [378, 179] width 756 height 358
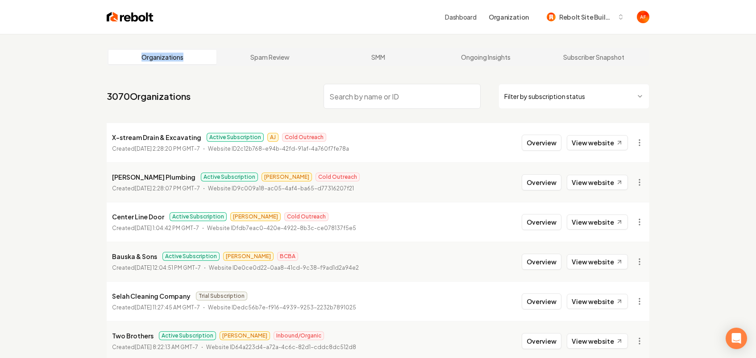
drag, startPoint x: 60, startPoint y: 35, endPoint x: 67, endPoint y: 30, distance: 8.7
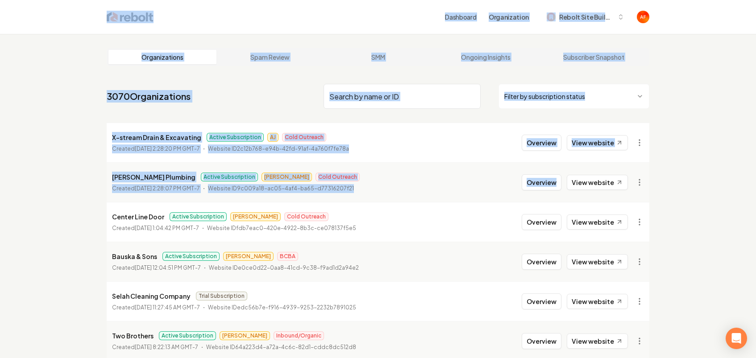
drag, startPoint x: 68, startPoint y: 29, endPoint x: 599, endPoint y: 160, distance: 546.8
click at [562, 175] on div "Dashboard Organization Rebolt Site Builder Organizations Spam Review SMM Ongoin…" at bounding box center [378, 179] width 756 height 358
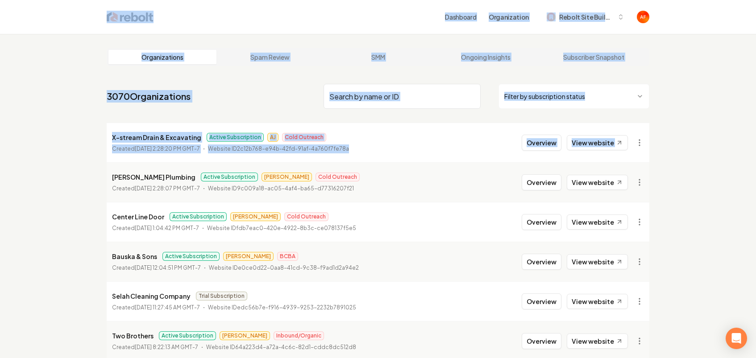
drag, startPoint x: 674, startPoint y: 143, endPoint x: 99, endPoint y: 3, distance: 592.0
click at [92, 0] on html "Dashboard Organization Rebolt Site Builder Organizations Spam Review SMM Ongoin…" at bounding box center [378, 179] width 756 height 358
click at [98, 5] on div "Dashboard Organization Rebolt Site Builder" at bounding box center [377, 17] width 571 height 34
drag, startPoint x: 98, startPoint y: 5, endPoint x: 675, endPoint y: 145, distance: 594.1
click at [676, 145] on div "Dashboard Organization Rebolt Site Builder Organizations Spam Review SMM Ongoin…" at bounding box center [378, 179] width 756 height 358
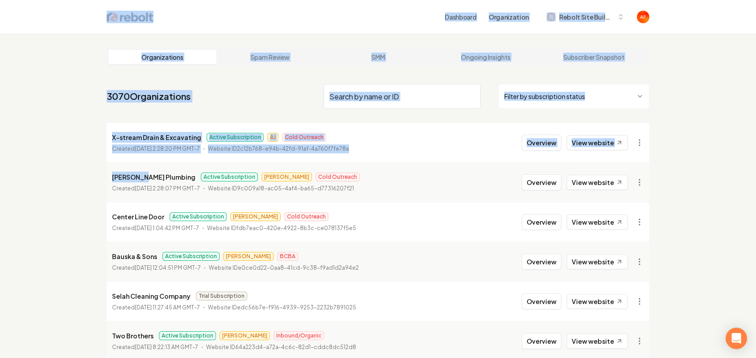
drag, startPoint x: 542, startPoint y: 117, endPoint x: 89, endPoint y: 3, distance: 467.2
click at [89, 3] on div "Dashboard Organization Rebolt Site Builder Organizations Spam Review SMM Ongoin…" at bounding box center [378, 179] width 756 height 358
click at [93, 7] on div "Dashboard Organization Rebolt Site Builder" at bounding box center [377, 17] width 571 height 34
drag, startPoint x: 121, startPoint y: 21, endPoint x: 672, endPoint y: 143, distance: 563.8
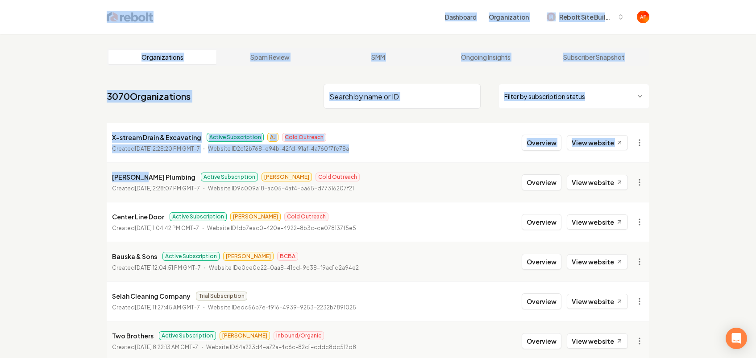
click at [673, 143] on div "Dashboard Organization Rebolt Site Builder Organizations Spam Review SMM Ongoin…" at bounding box center [378, 179] width 756 height 358
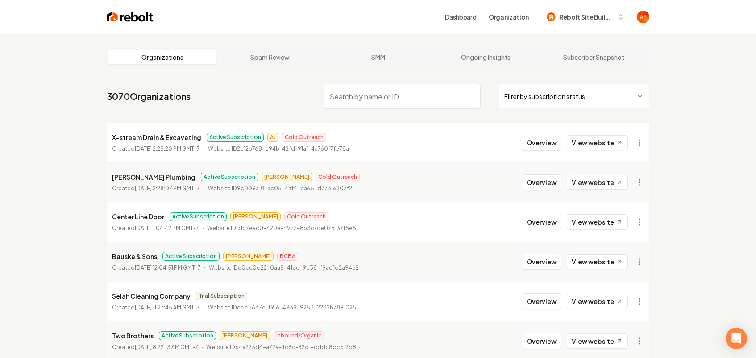
click at [412, 99] on input "search" at bounding box center [401, 96] width 157 height 25
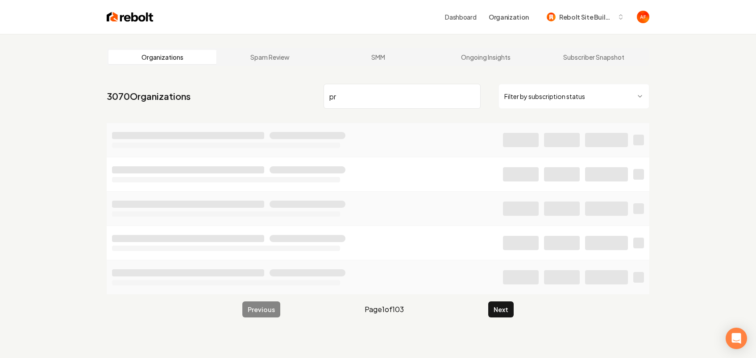
type input "p"
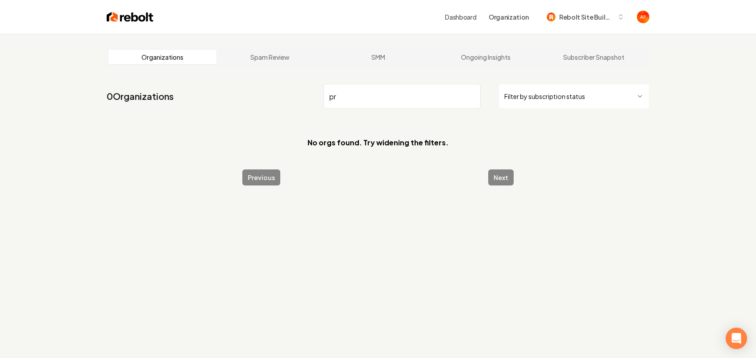
type input "p"
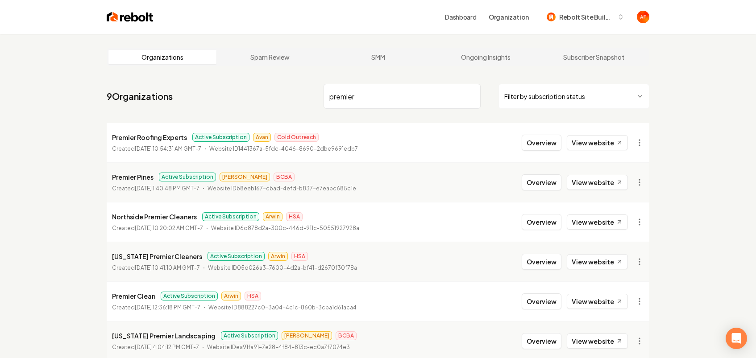
type input "premier"
click at [597, 102] on html "Dashboard Organization Rebolt Site Builder Organizations Spam Review SMM Ongoin…" at bounding box center [378, 179] width 756 height 358
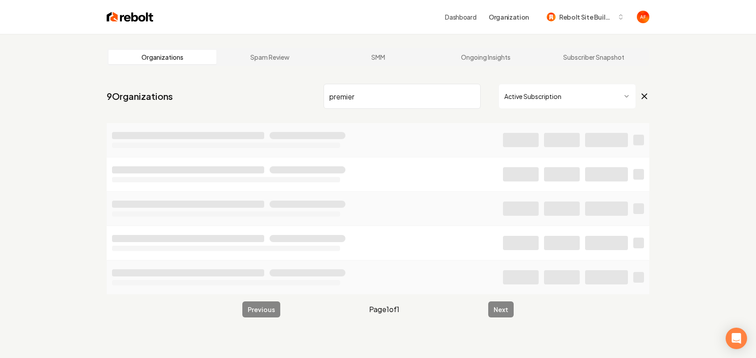
click at [472, 100] on input "premier" at bounding box center [401, 96] width 157 height 25
click at [472, 99] on input "premier" at bounding box center [401, 96] width 157 height 25
click at [472, 99] on input "search" at bounding box center [401, 96] width 157 height 25
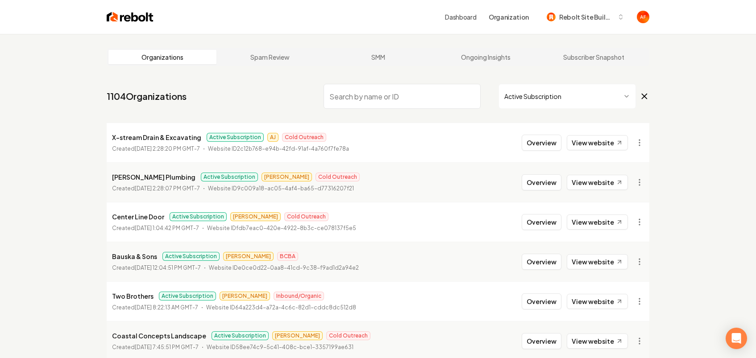
click at [126, 21] on img at bounding box center [130, 17] width 47 height 12
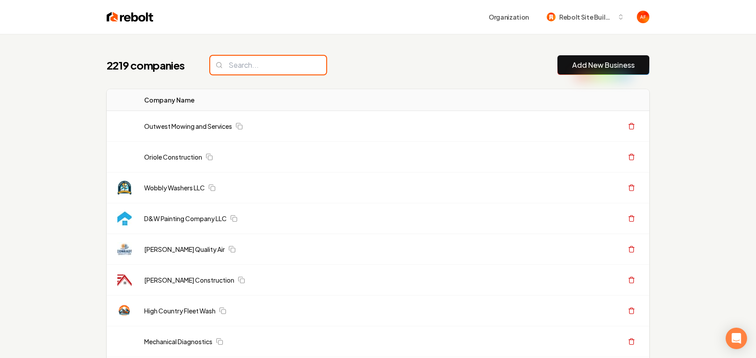
click at [264, 69] on input "search" at bounding box center [268, 65] width 116 height 19
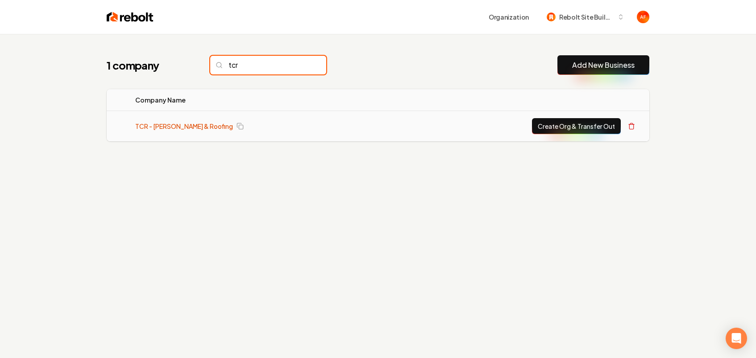
type input "tcr"
click at [206, 127] on link "TCR - Thomas Contracting & Roofing" at bounding box center [184, 126] width 98 height 9
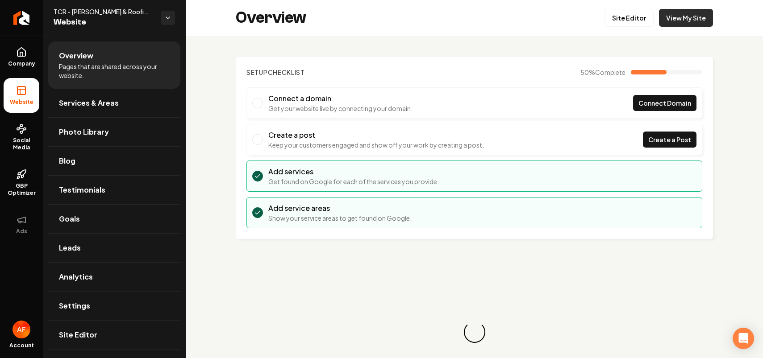
click at [694, 25] on link "View My Site" at bounding box center [686, 18] width 54 height 18
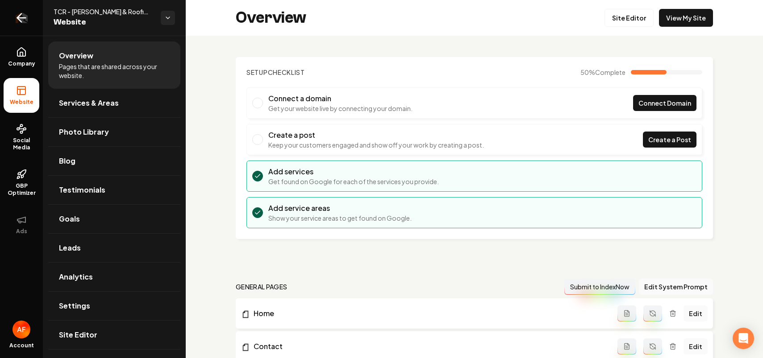
click at [10, 24] on link "Return to dashboard" at bounding box center [21, 18] width 43 height 36
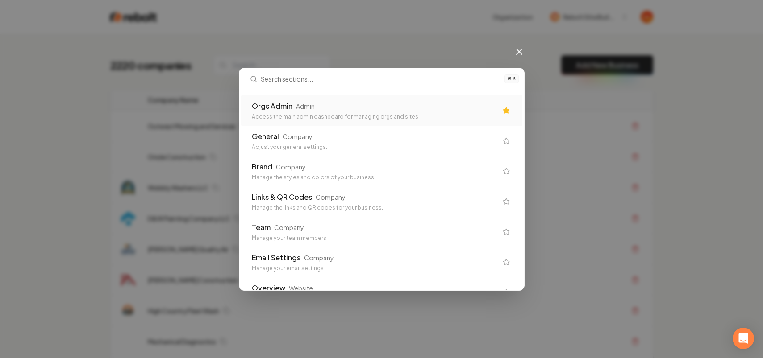
click at [298, 105] on div "Admin" at bounding box center [305, 106] width 19 height 9
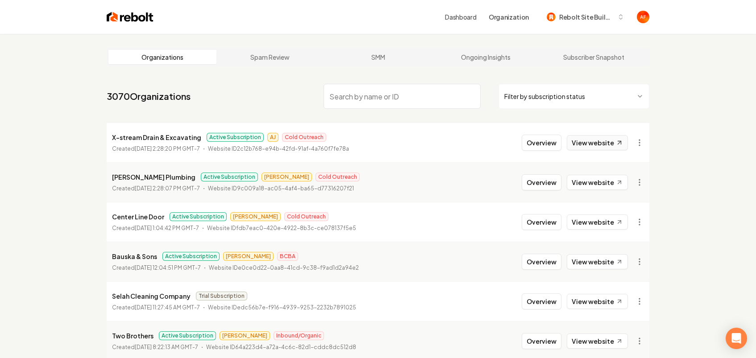
click at [605, 141] on link "View website" at bounding box center [597, 142] width 61 height 15
click at [120, 18] on img at bounding box center [130, 17] width 47 height 12
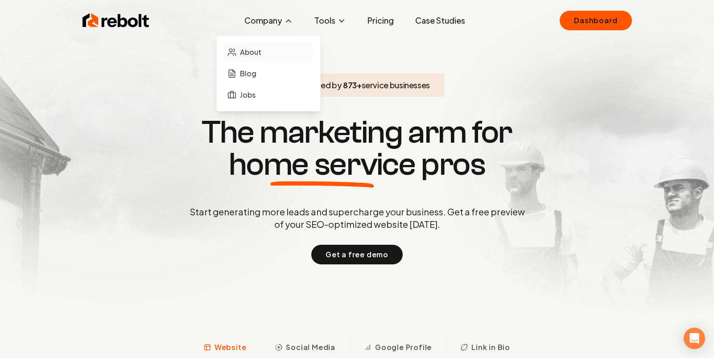
click at [265, 56] on link "About" at bounding box center [268, 52] width 89 height 18
